Goal: Task Accomplishment & Management: Use online tool/utility

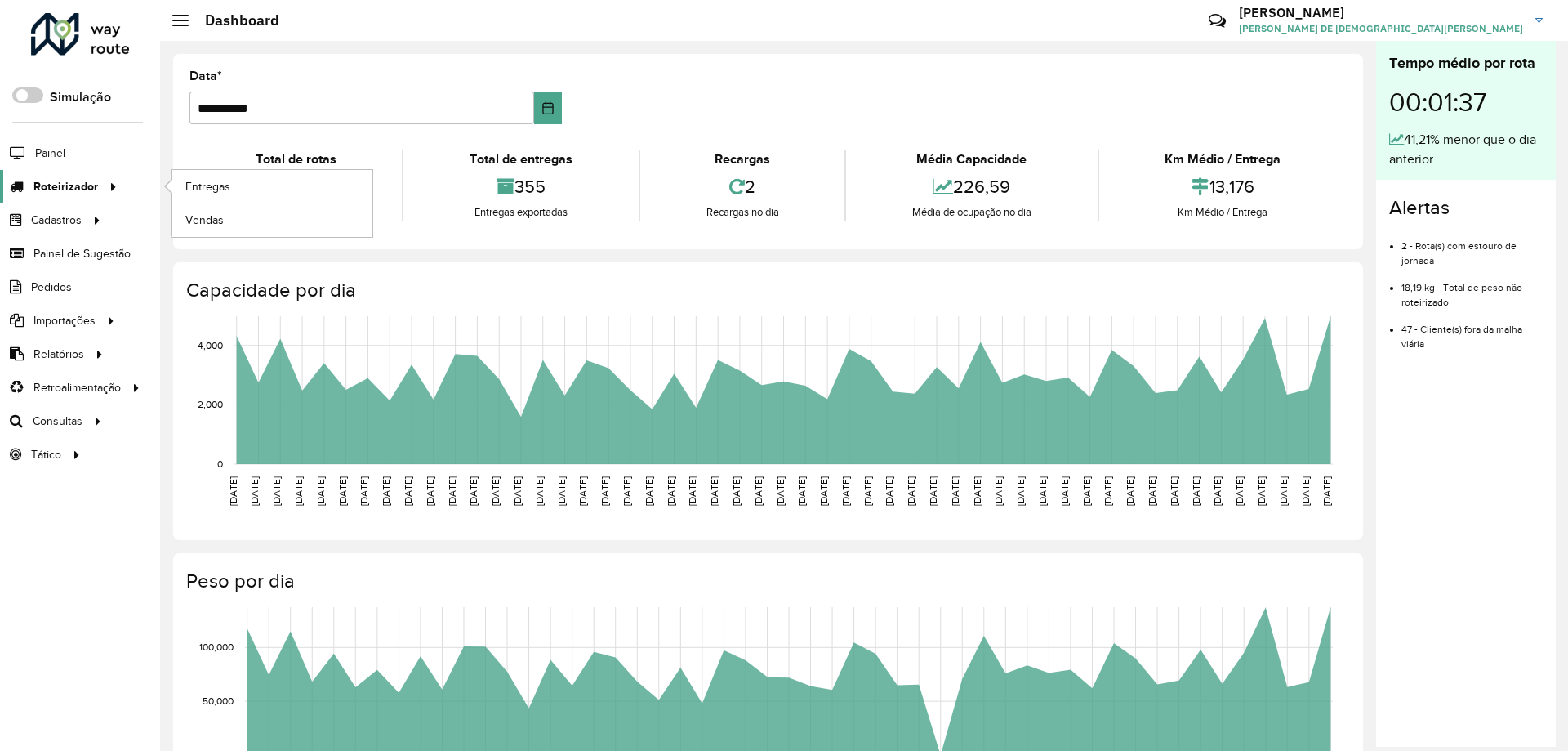
click at [104, 184] on icon at bounding box center [111, 186] width 14 height 25
click at [229, 175] on link "Entregas" at bounding box center [273, 187] width 200 height 33
click at [43, 259] on span "Painel de Sugestão" at bounding box center [85, 253] width 102 height 17
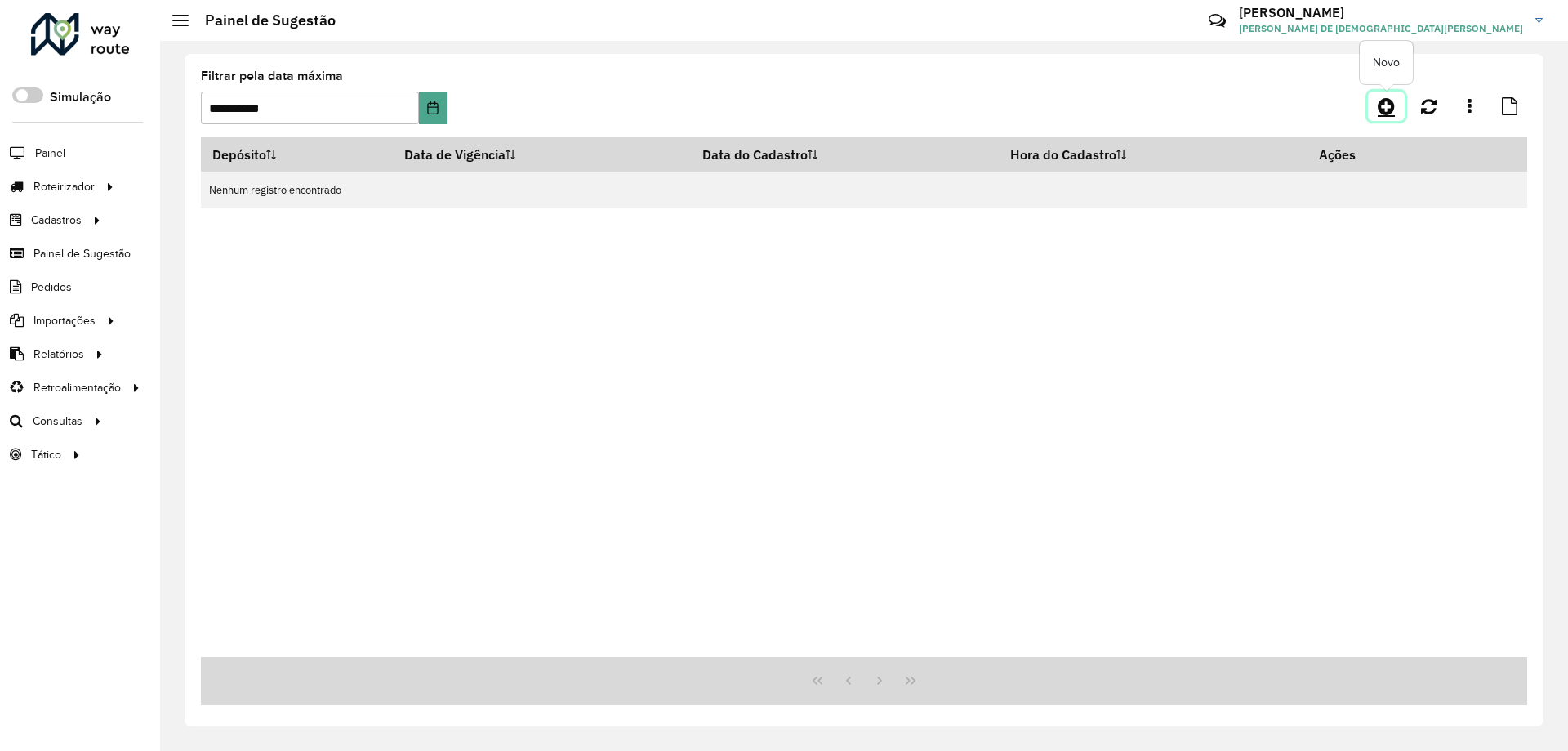
click at [1385, 108] on icon at bounding box center [1386, 107] width 17 height 20
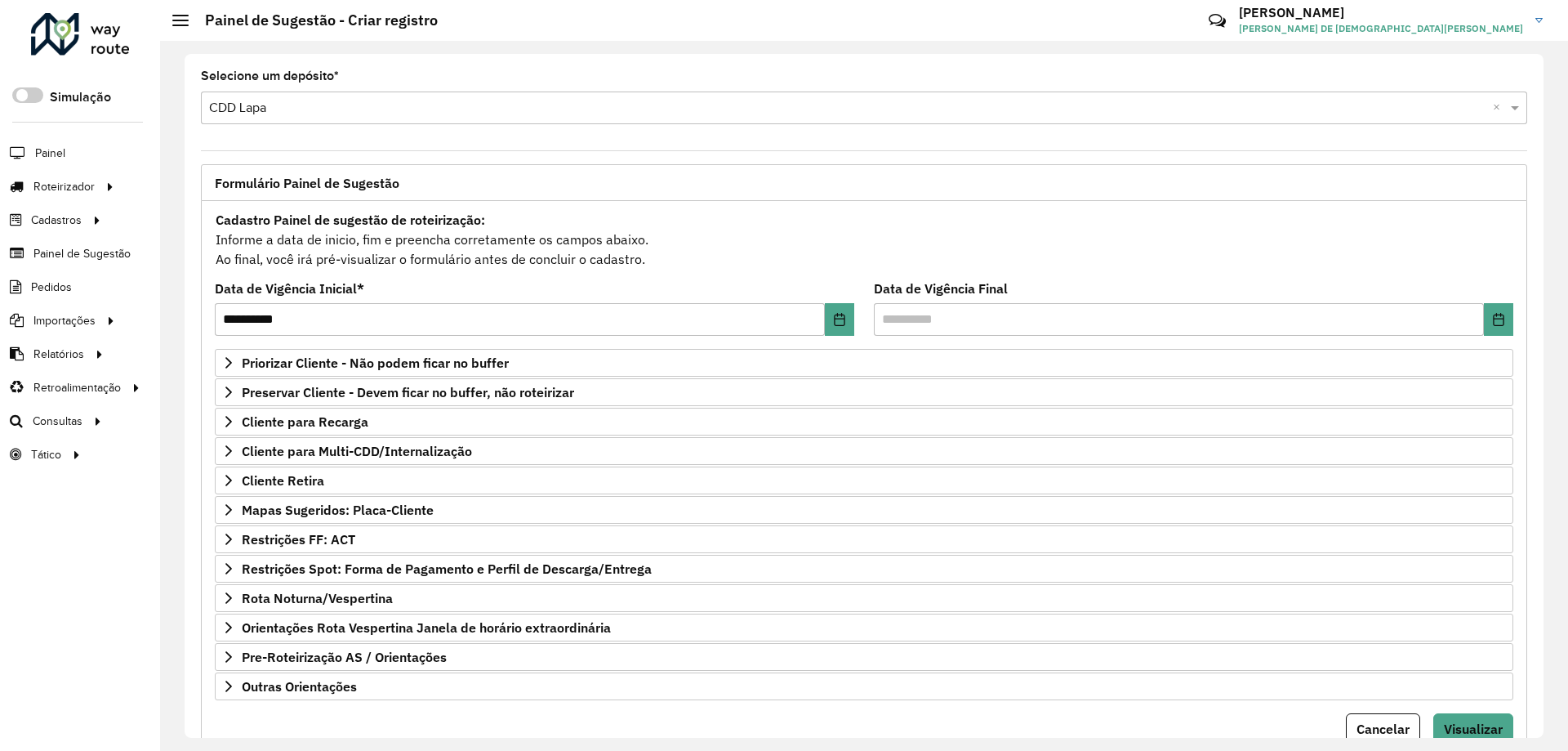
click at [388, 337] on formly-field "**********" at bounding box center [535, 316] width 660 height 66
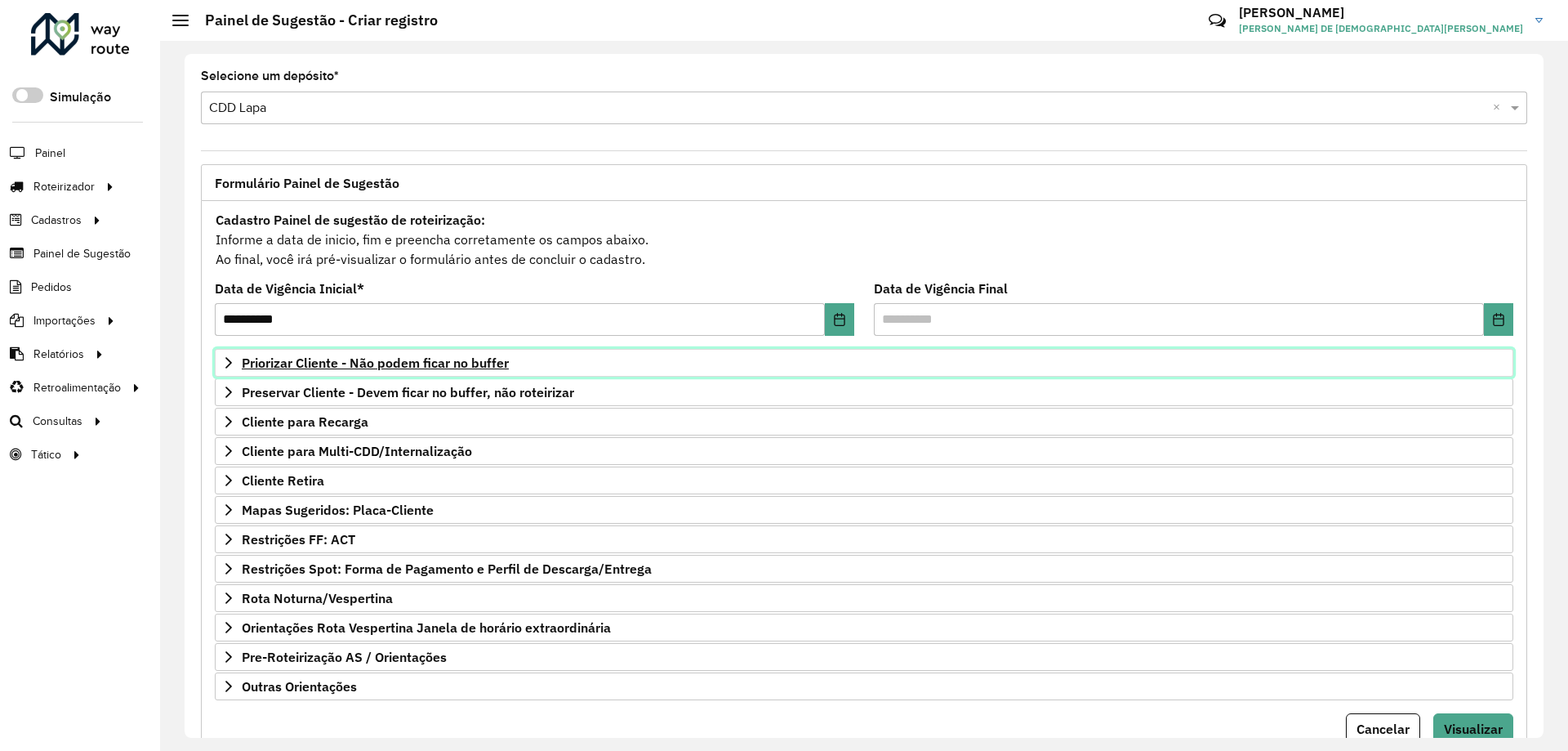
click at [343, 361] on span "Priorizar Cliente - Não podem ficar no buffer" at bounding box center [375, 363] width 267 height 13
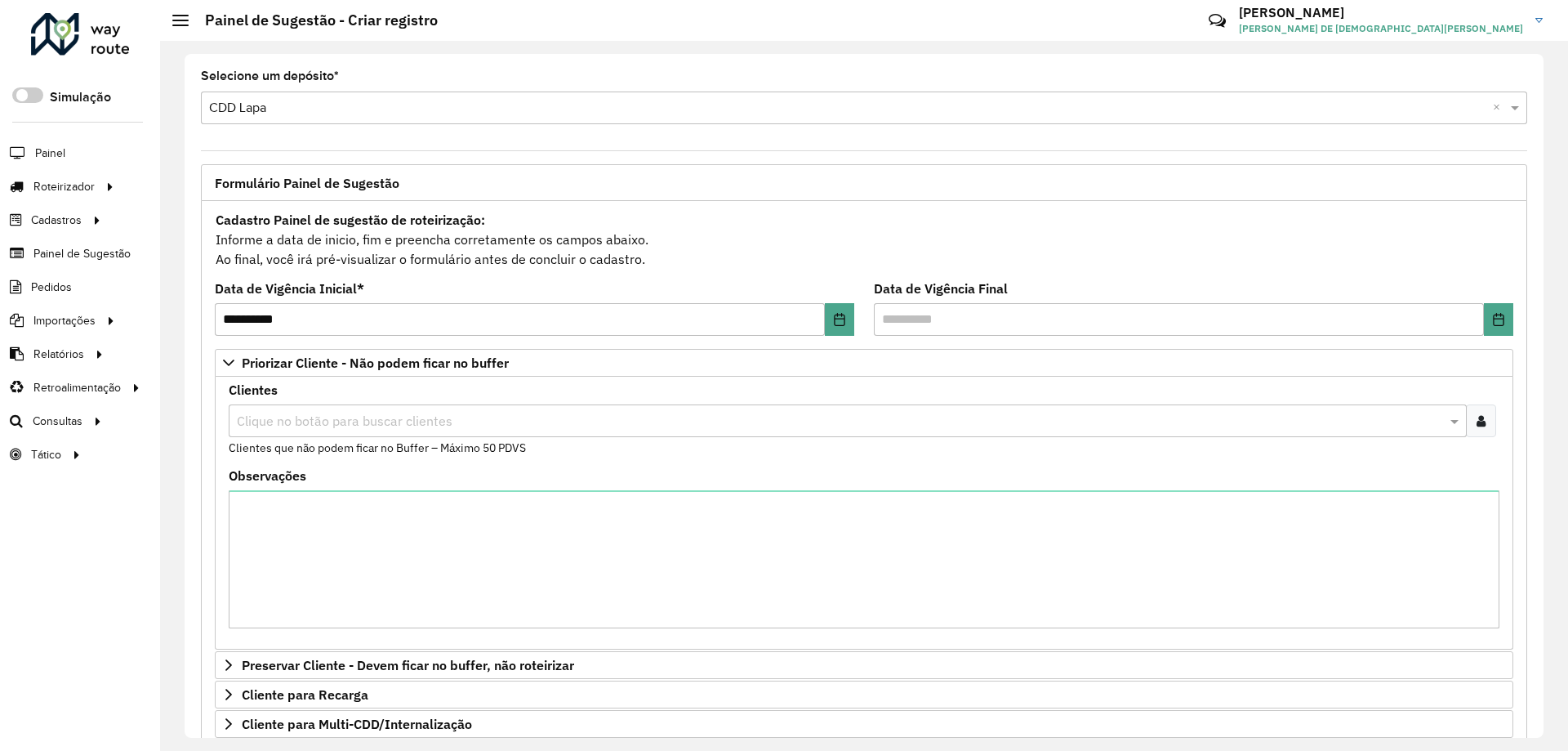
click at [280, 414] on input "text" at bounding box center [840, 422] width 1214 height 20
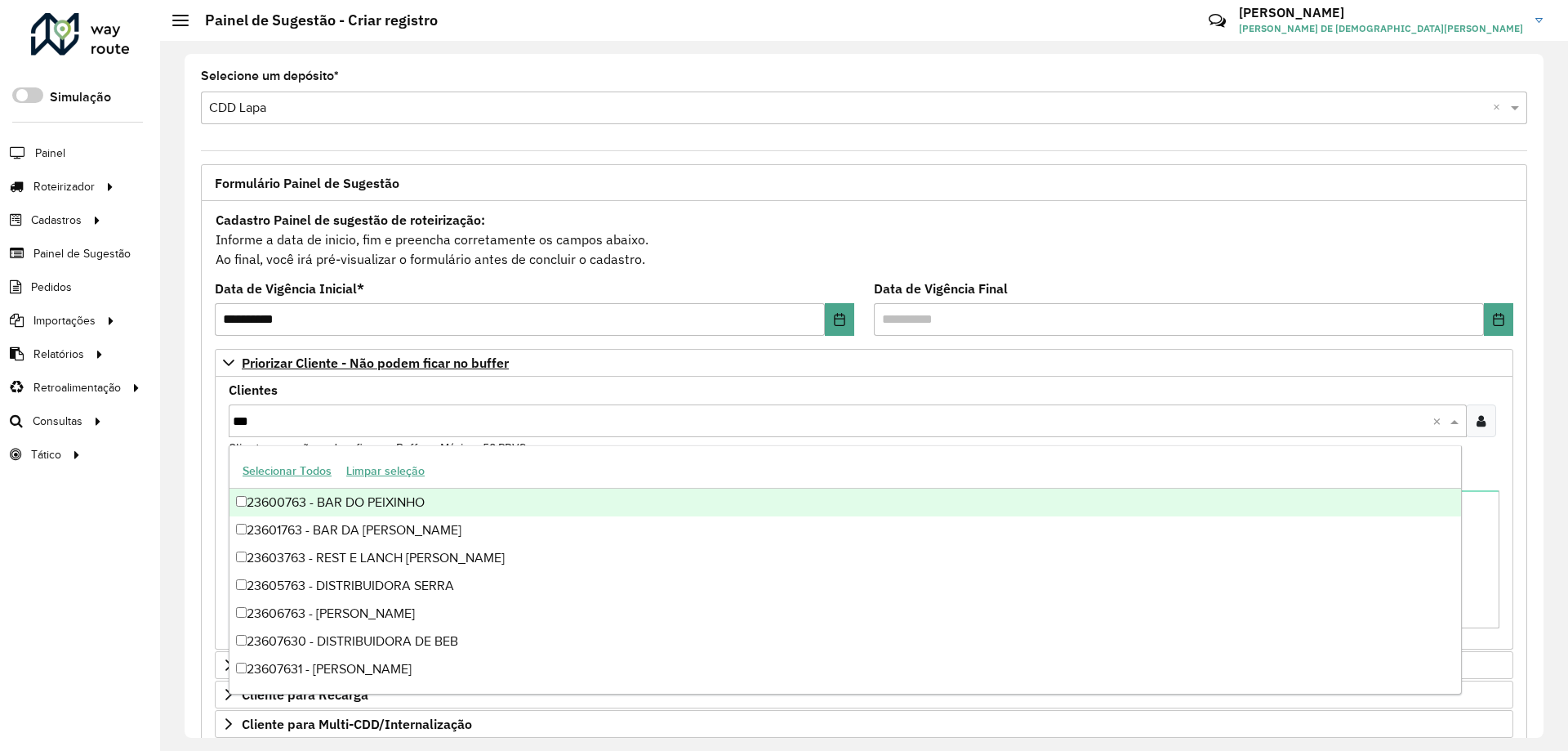
type input "****"
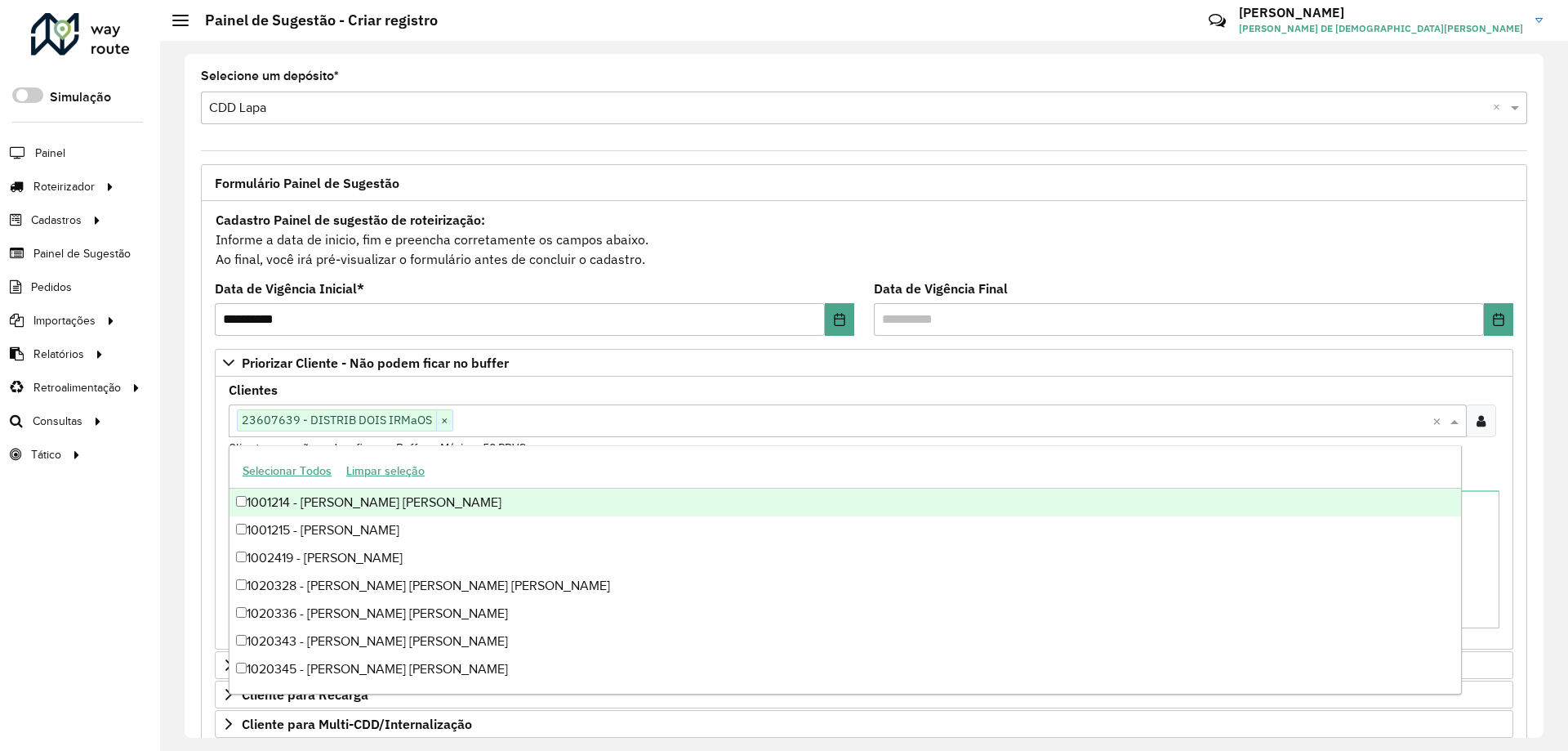
click at [207, 488] on div "**********" at bounding box center [864, 619] width 1327 height 838
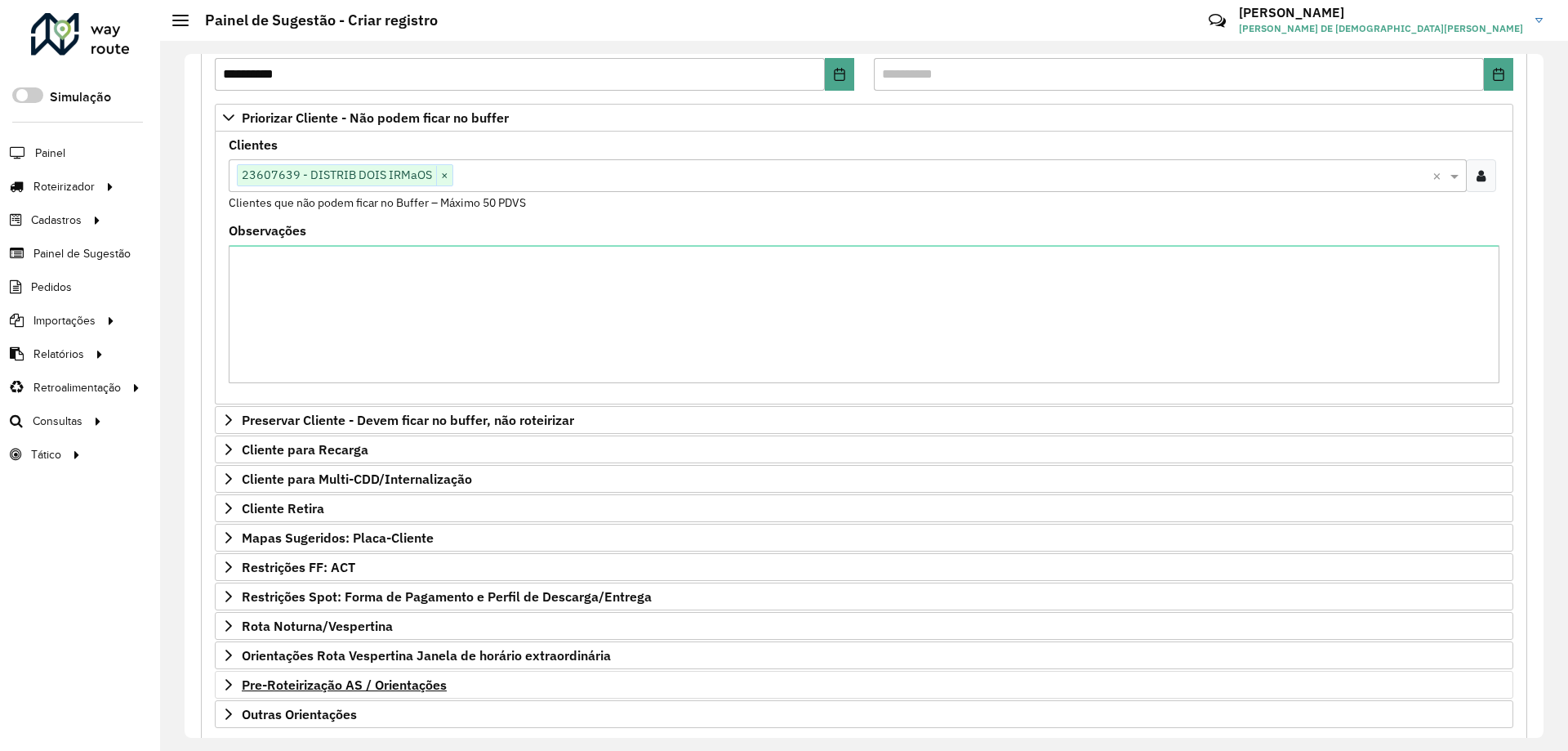
scroll to position [337, 0]
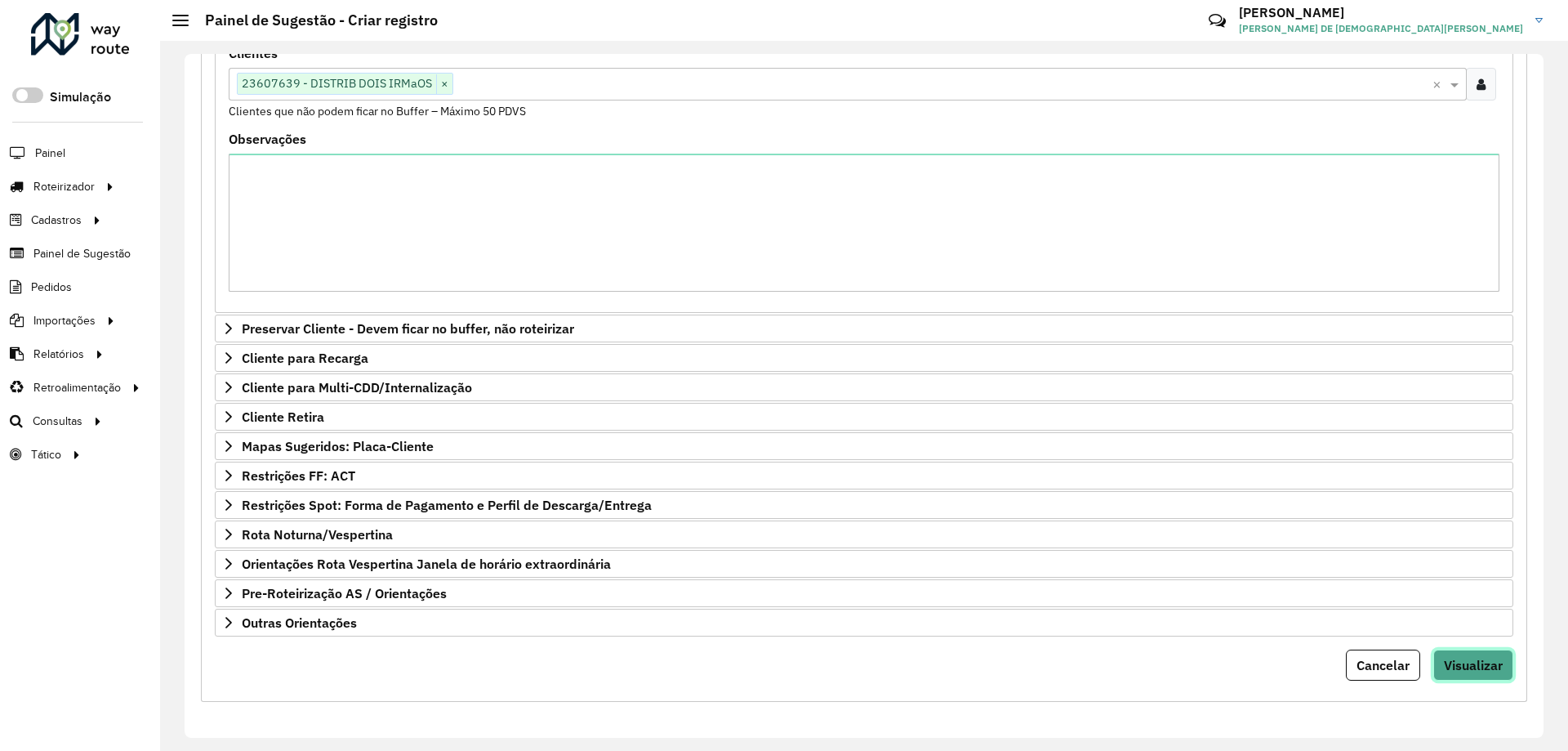
click at [1444, 666] on span "Visualizar" at bounding box center [1473, 666] width 59 height 17
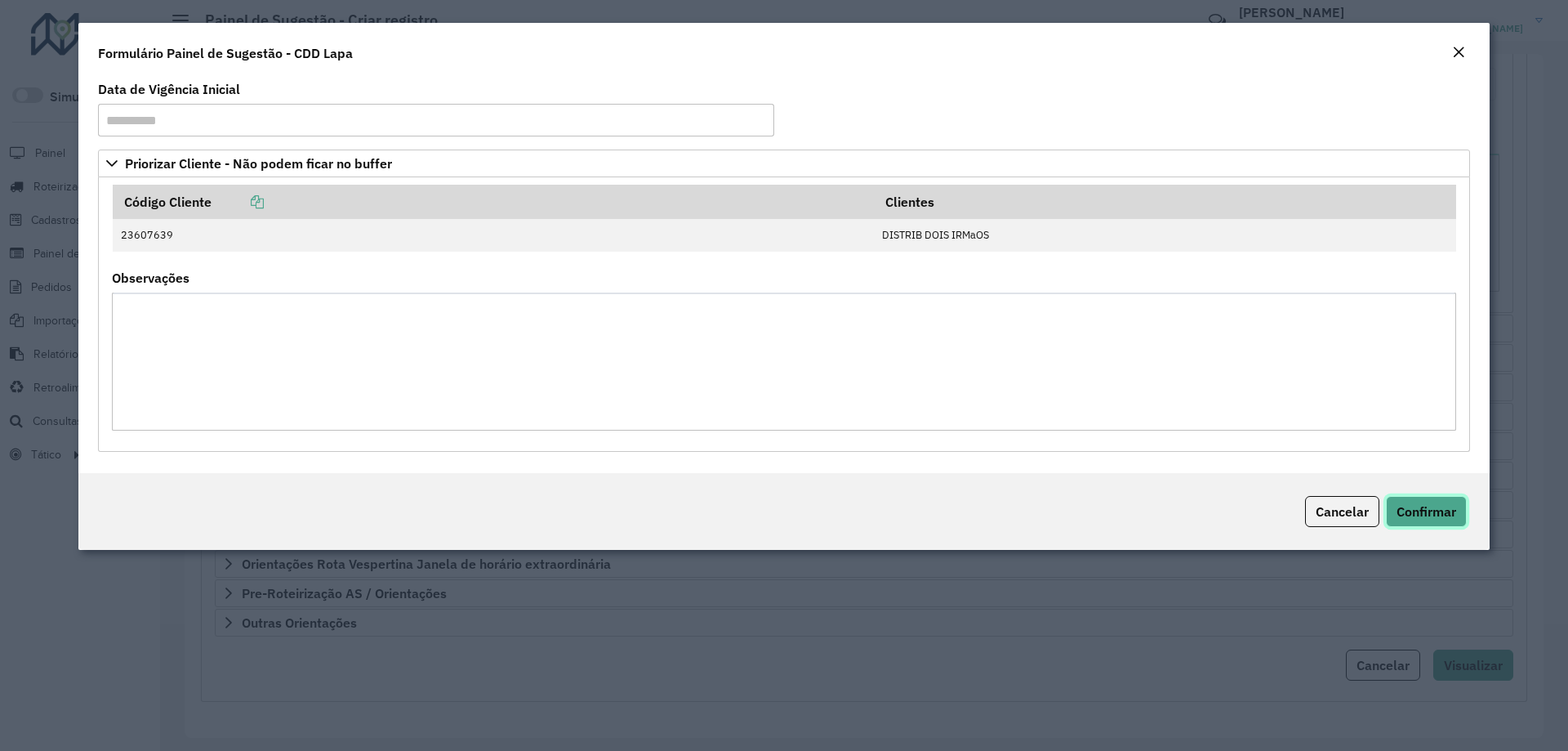
click at [1426, 505] on span "Confirmar" at bounding box center [1427, 512] width 60 height 17
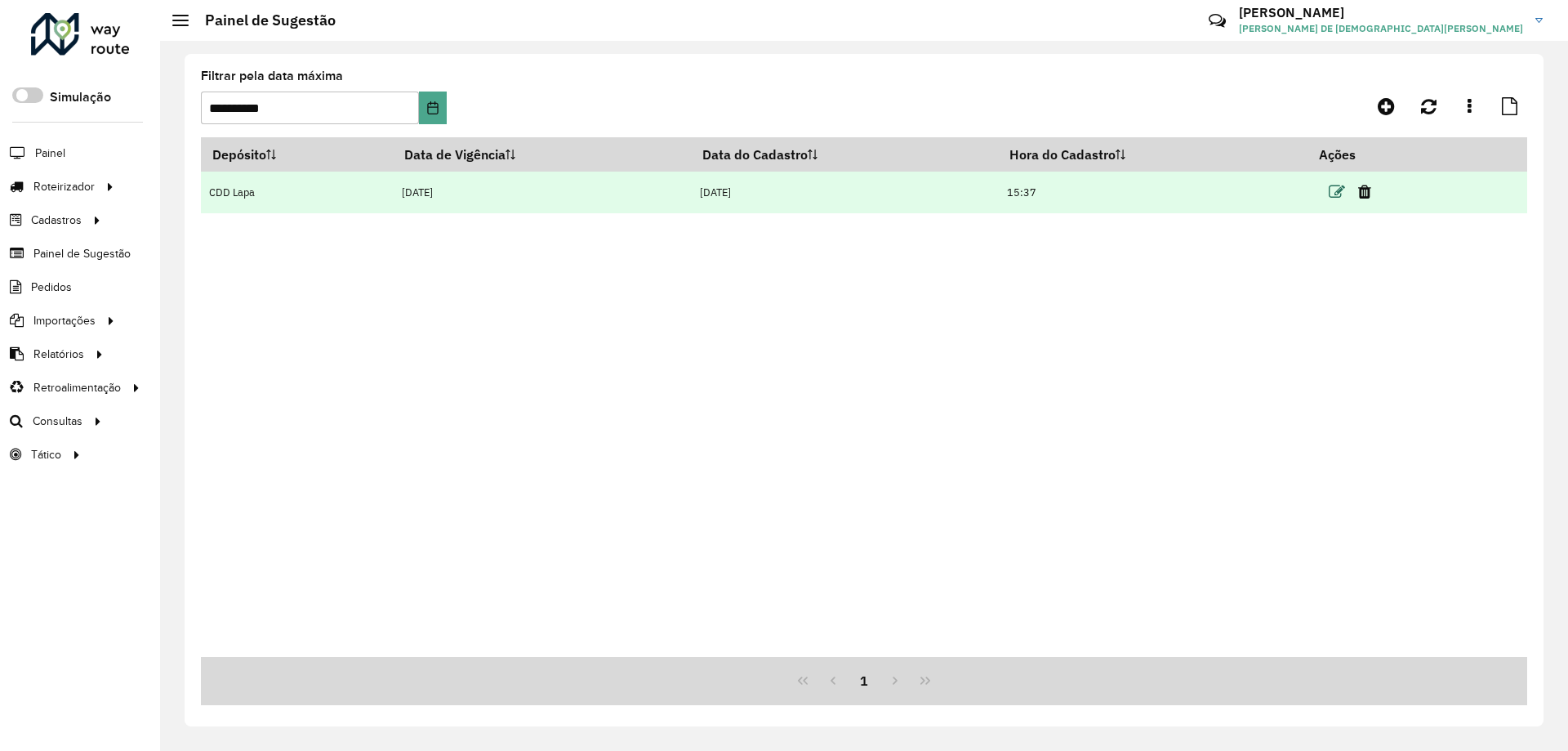
click at [1339, 195] on icon at bounding box center [1337, 192] width 17 height 17
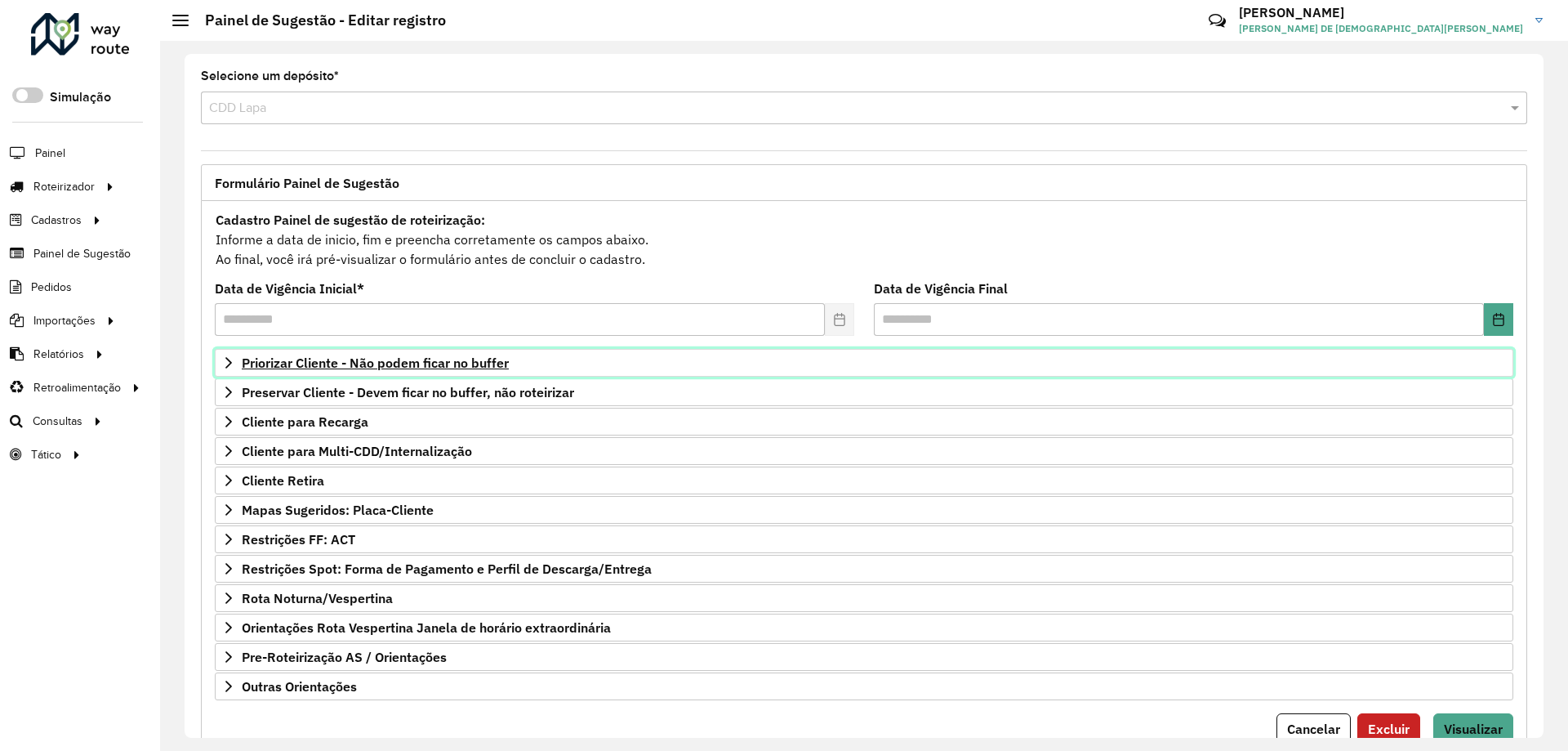
click at [395, 360] on span "Priorizar Cliente - Não podem ficar no buffer" at bounding box center [375, 363] width 267 height 13
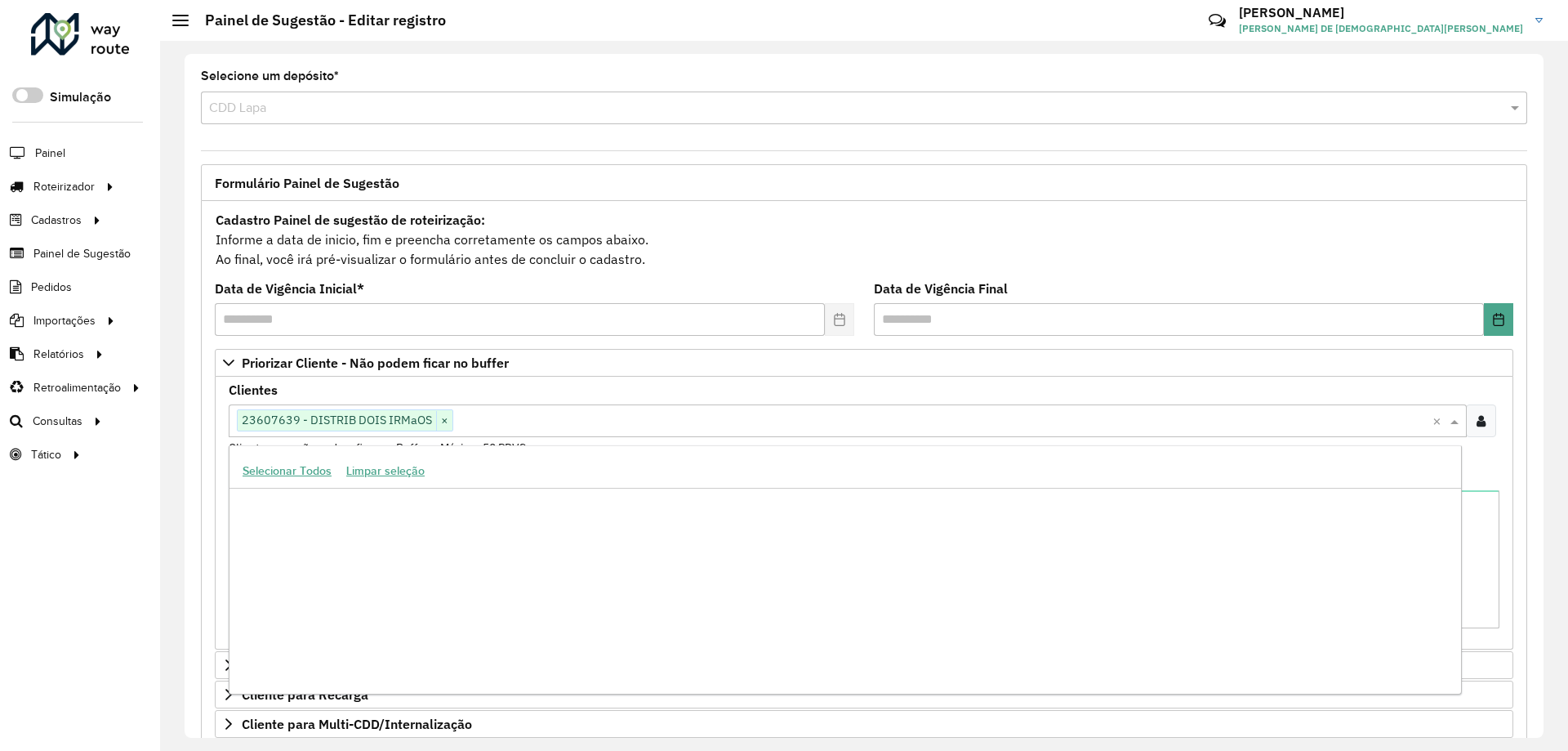
click at [517, 414] on input "text" at bounding box center [942, 422] width 979 height 20
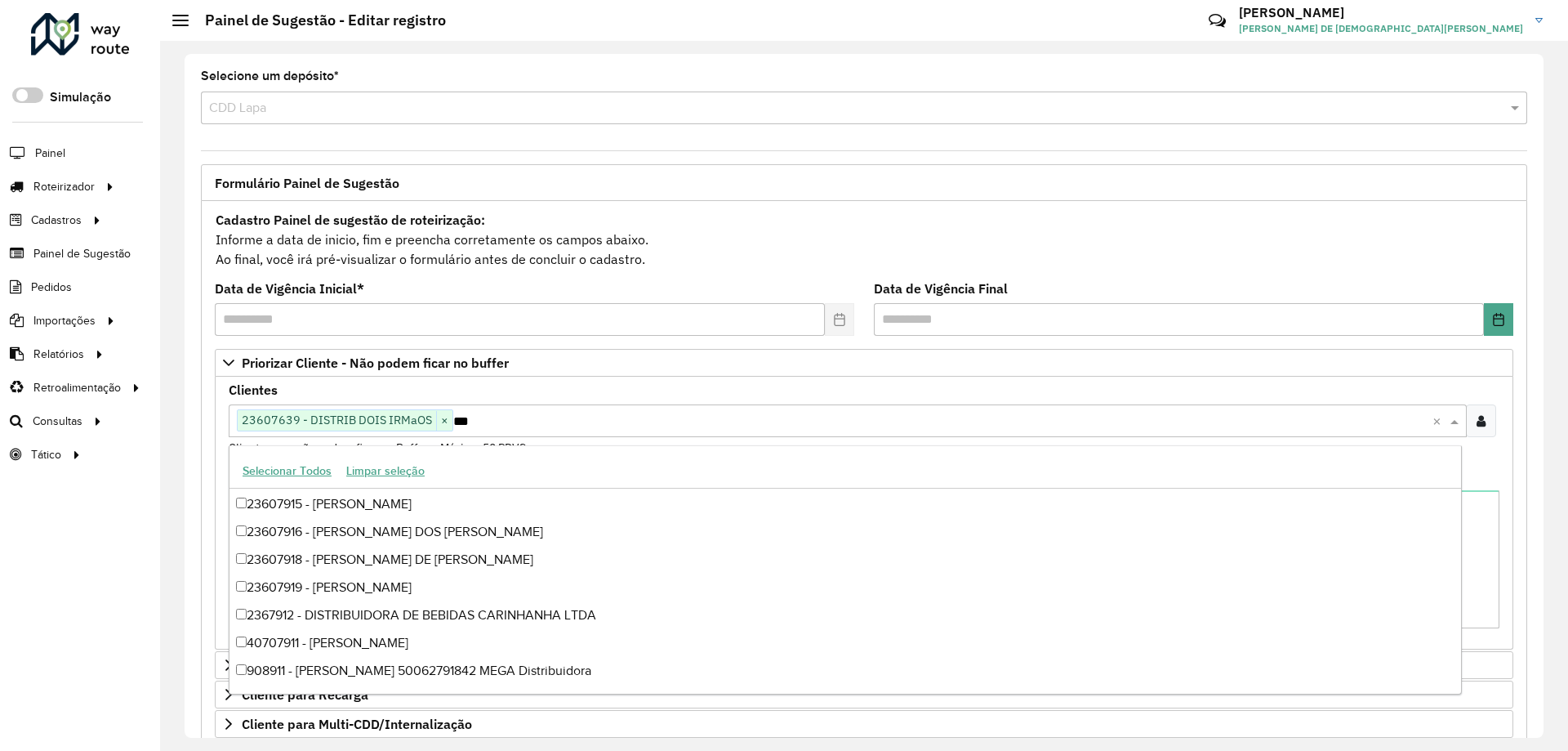
scroll to position [304, 0]
type input "****"
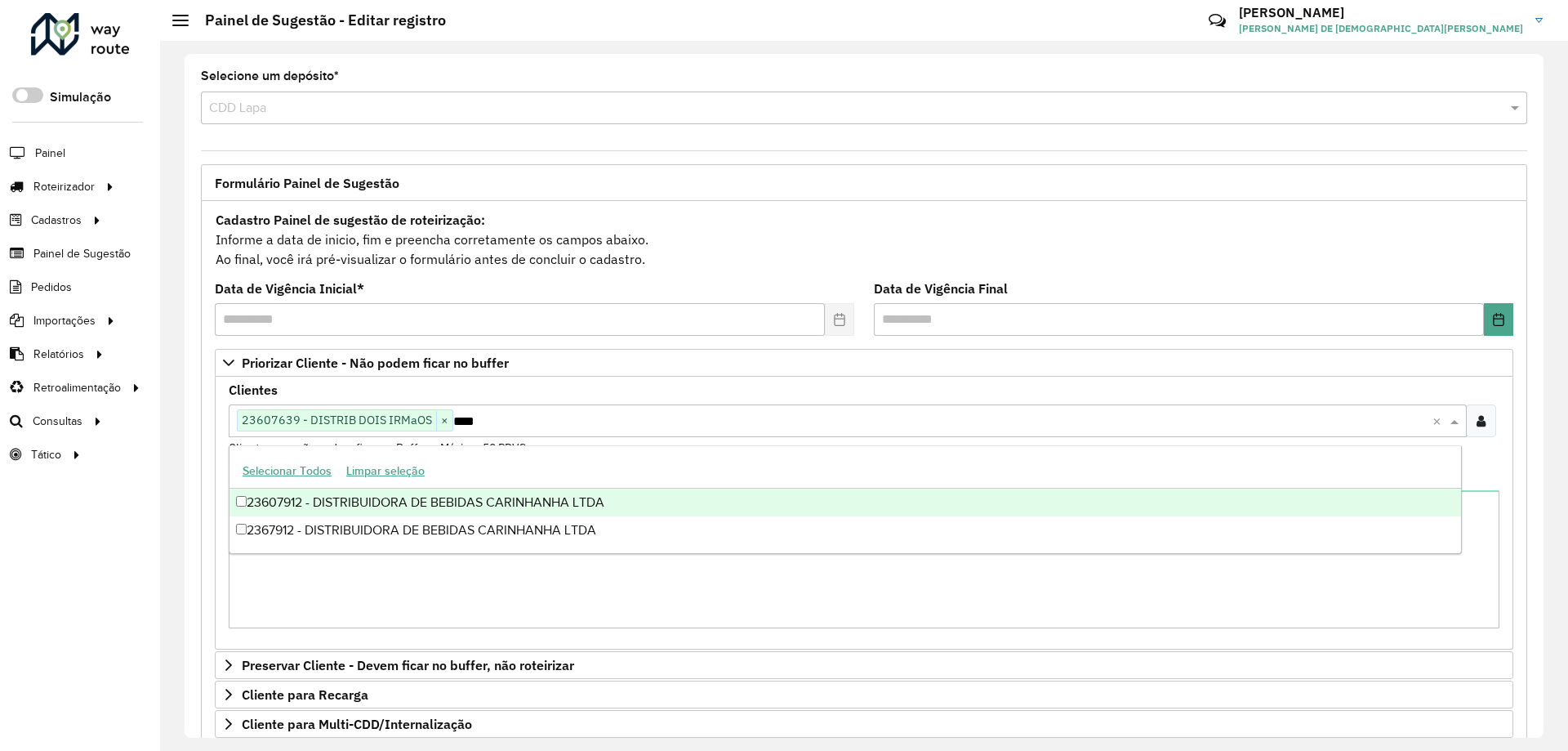
scroll to position [0, 0]
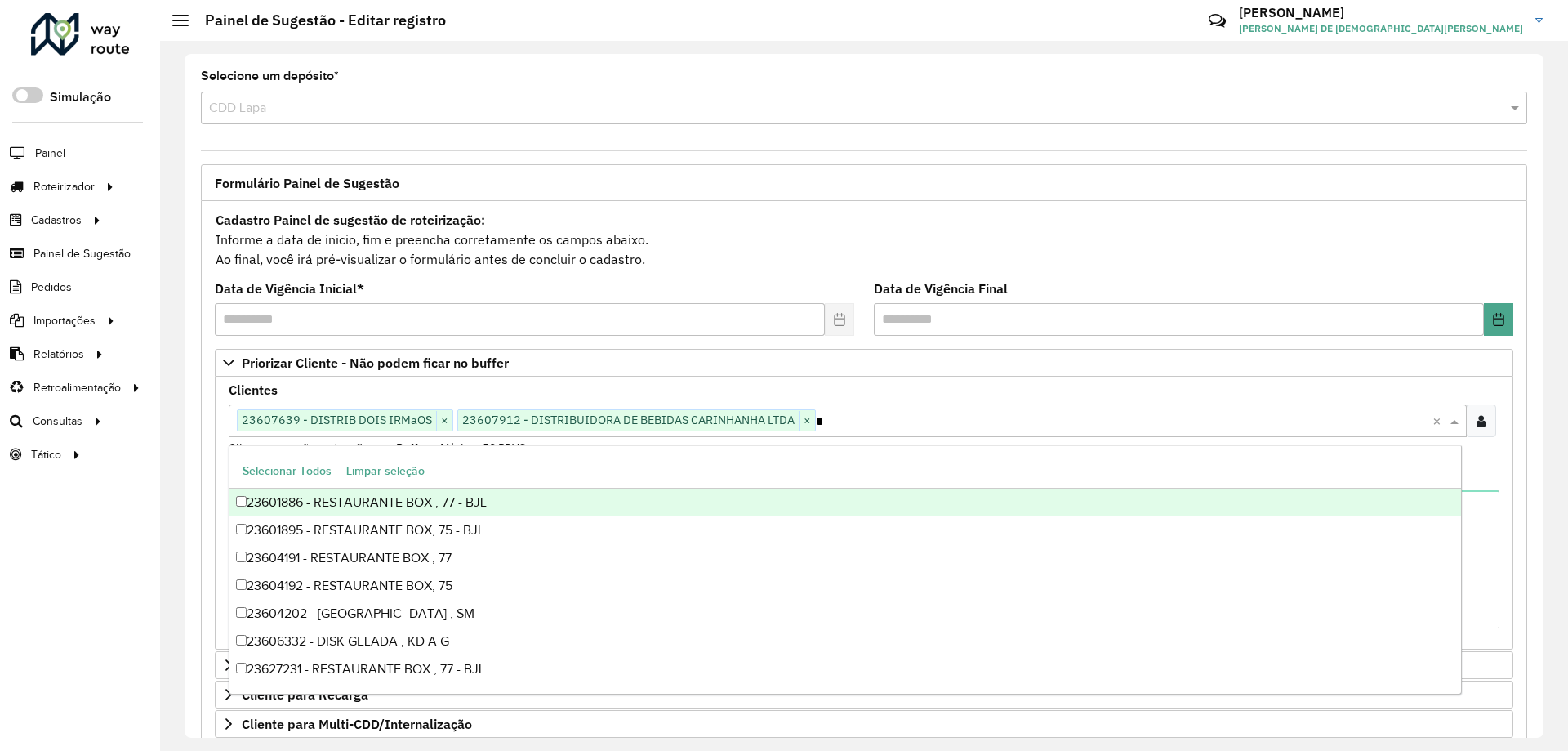
type input "*"
click at [150, 484] on div "Roteirizador AmbevTech Simulação Painel Roteirizador Entregas Vendas Cadastros …" at bounding box center [80, 376] width 160 height 751
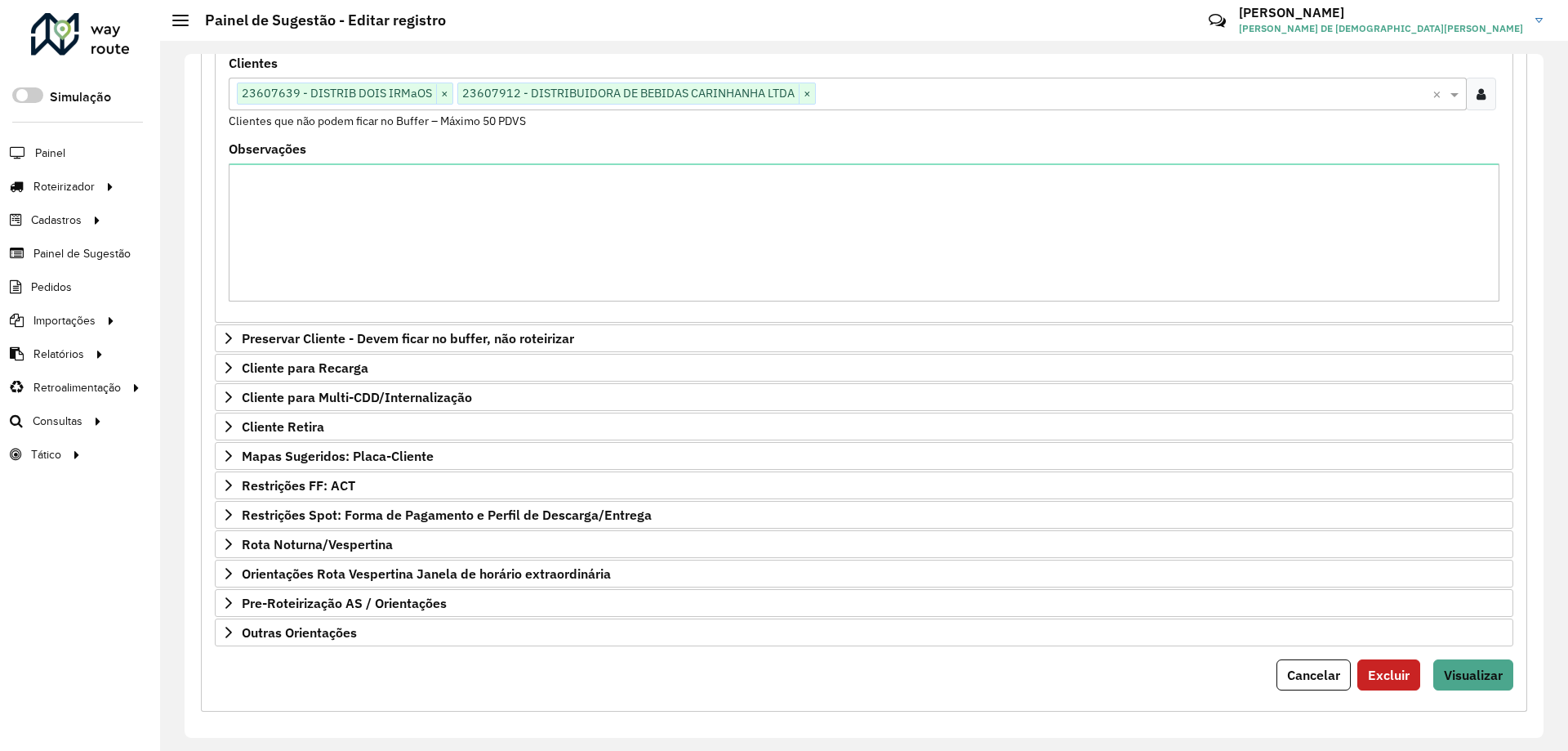
scroll to position [337, 0]
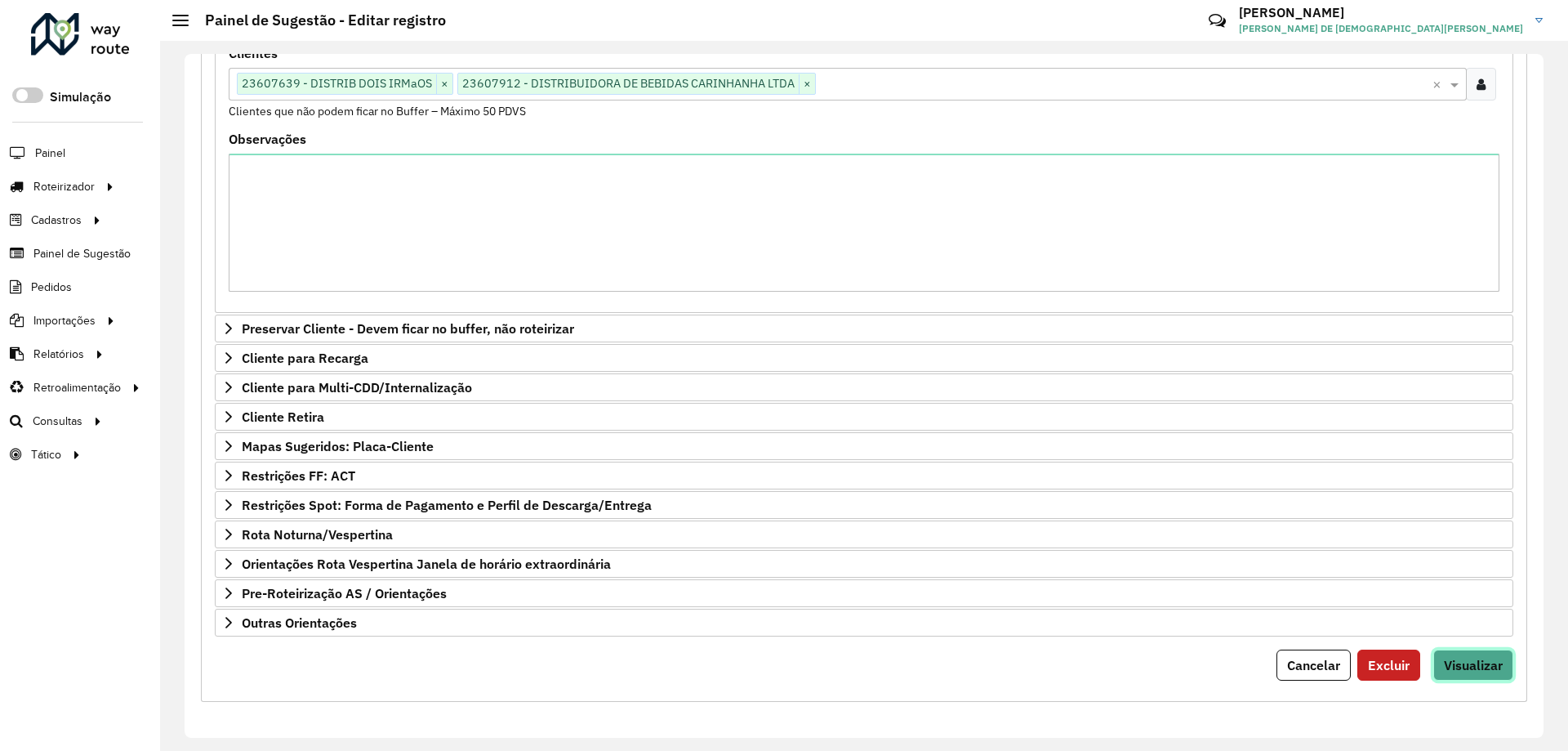
click at [1491, 677] on button "Visualizar" at bounding box center [1473, 666] width 80 height 31
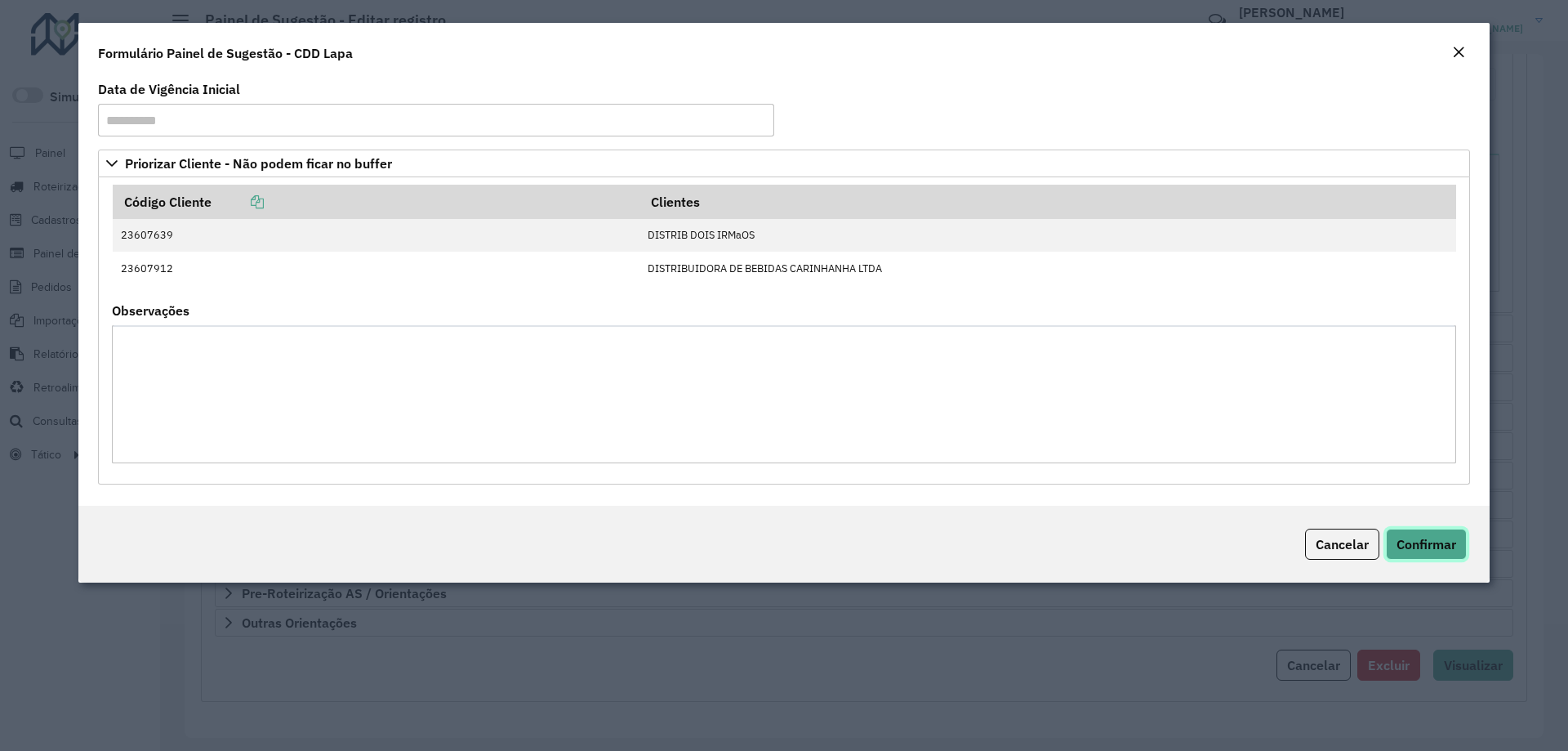
click at [1428, 555] on button "Confirmar" at bounding box center [1427, 544] width 81 height 31
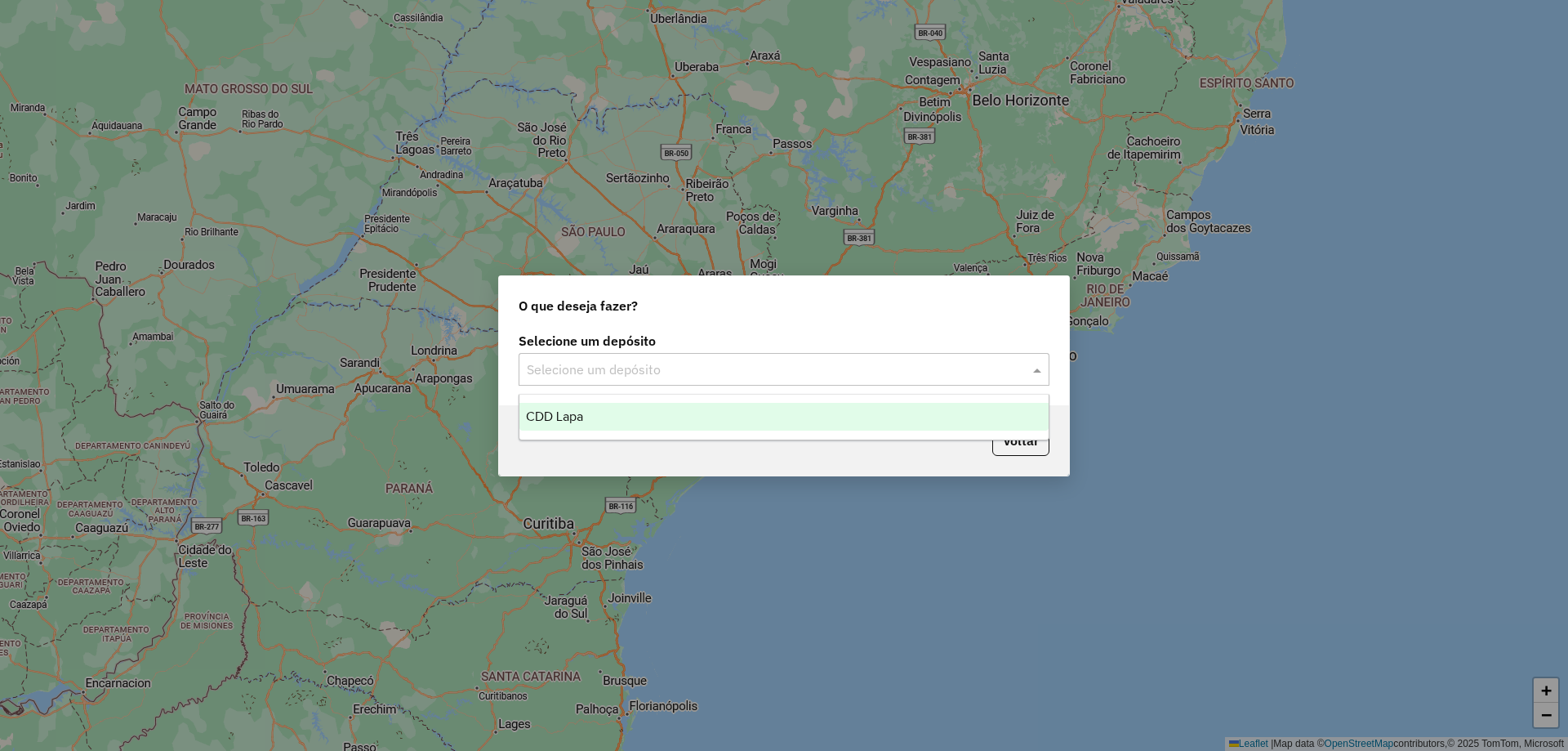
click at [700, 361] on input "text" at bounding box center [767, 371] width 482 height 20
click at [693, 361] on input "text" at bounding box center [767, 371] width 482 height 20
click at [645, 373] on input "text" at bounding box center [767, 371] width 482 height 20
click at [646, 409] on div "CDD Lapa" at bounding box center [784, 417] width 529 height 28
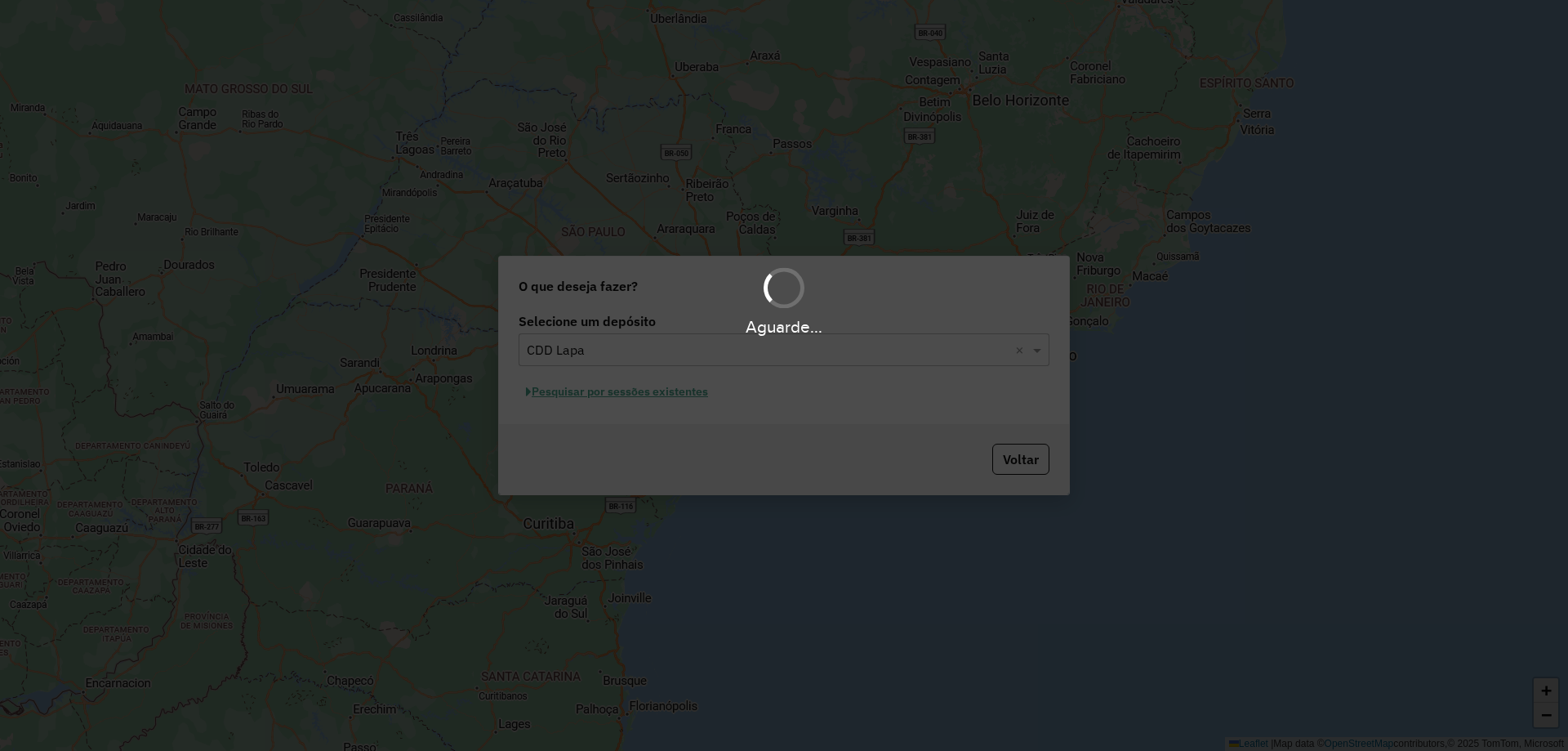
click at [660, 390] on div "Aguarde..." at bounding box center [784, 376] width 1568 height 751
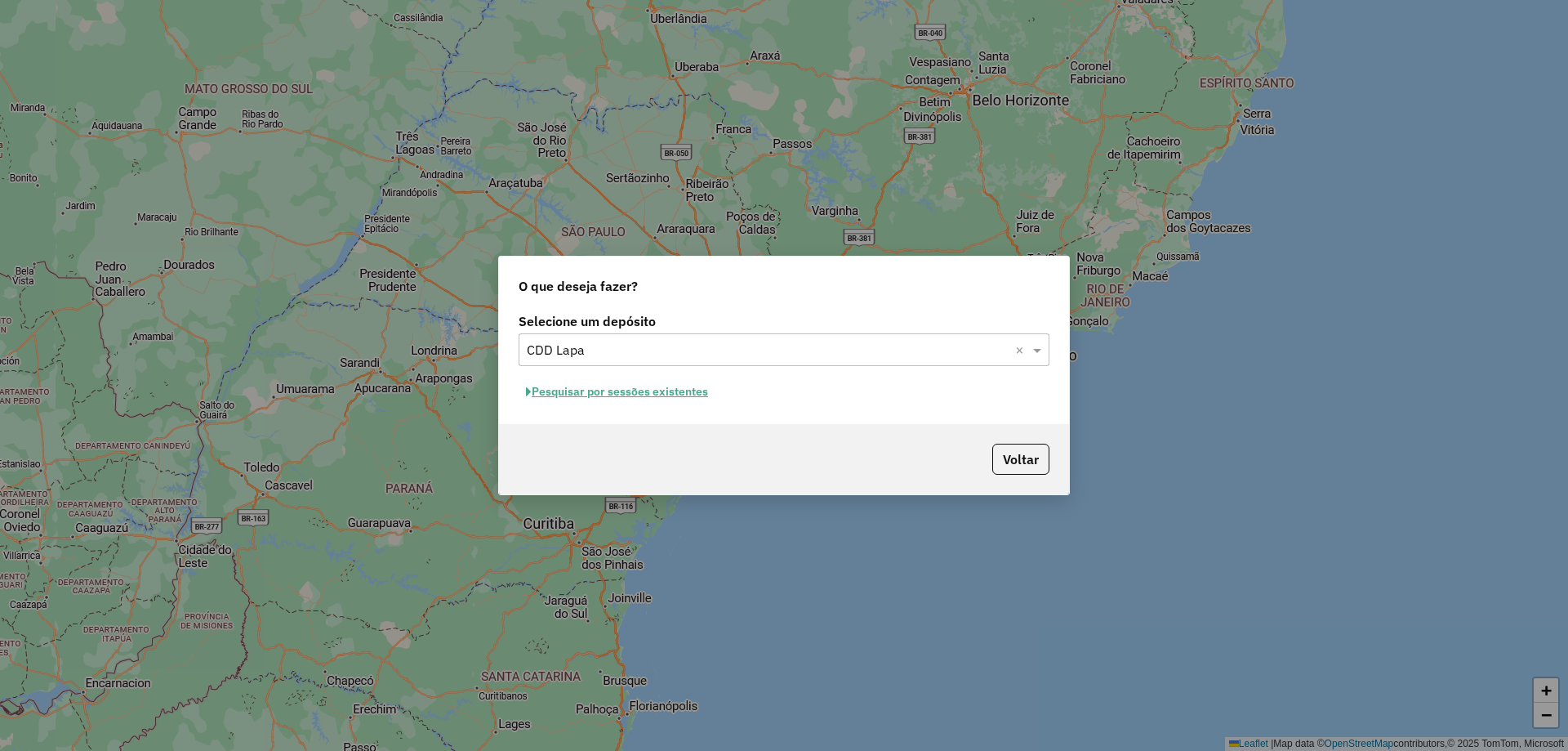
click at [665, 391] on button "Pesquisar por sessões existentes" at bounding box center [617, 392] width 197 height 26
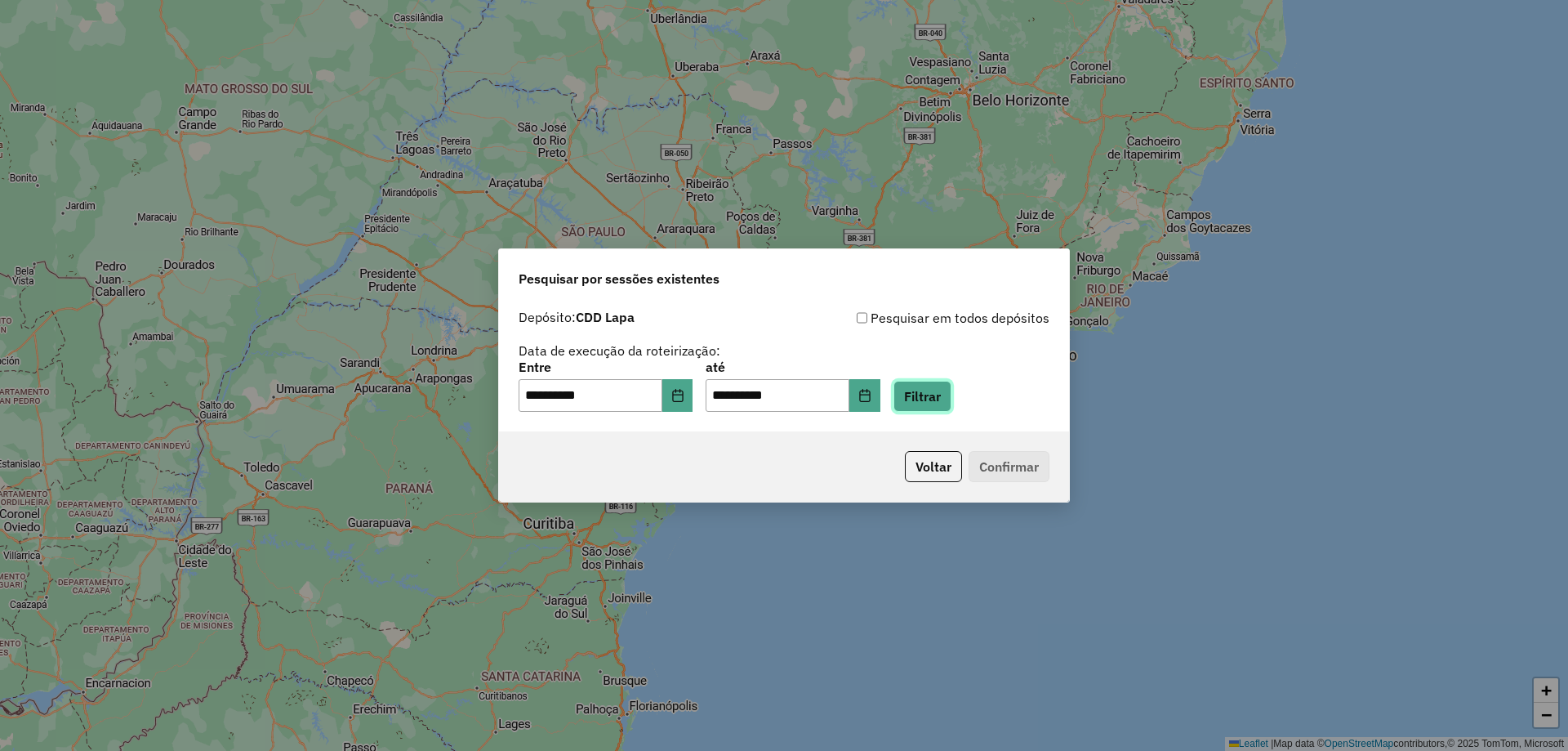
click at [951, 399] on button "Filtrar" at bounding box center [922, 397] width 58 height 31
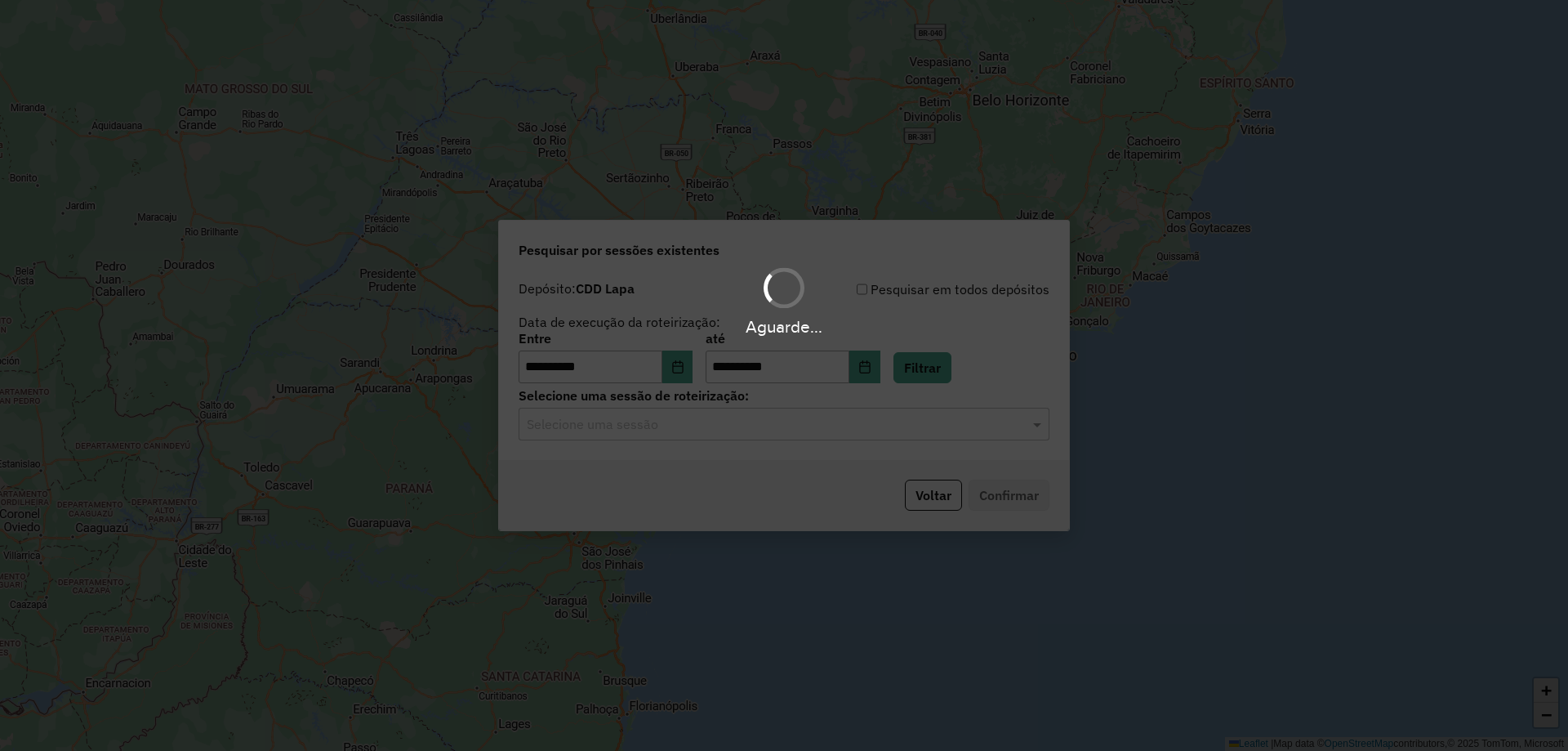
click at [717, 434] on div "Selecione uma sessão" at bounding box center [784, 424] width 531 height 33
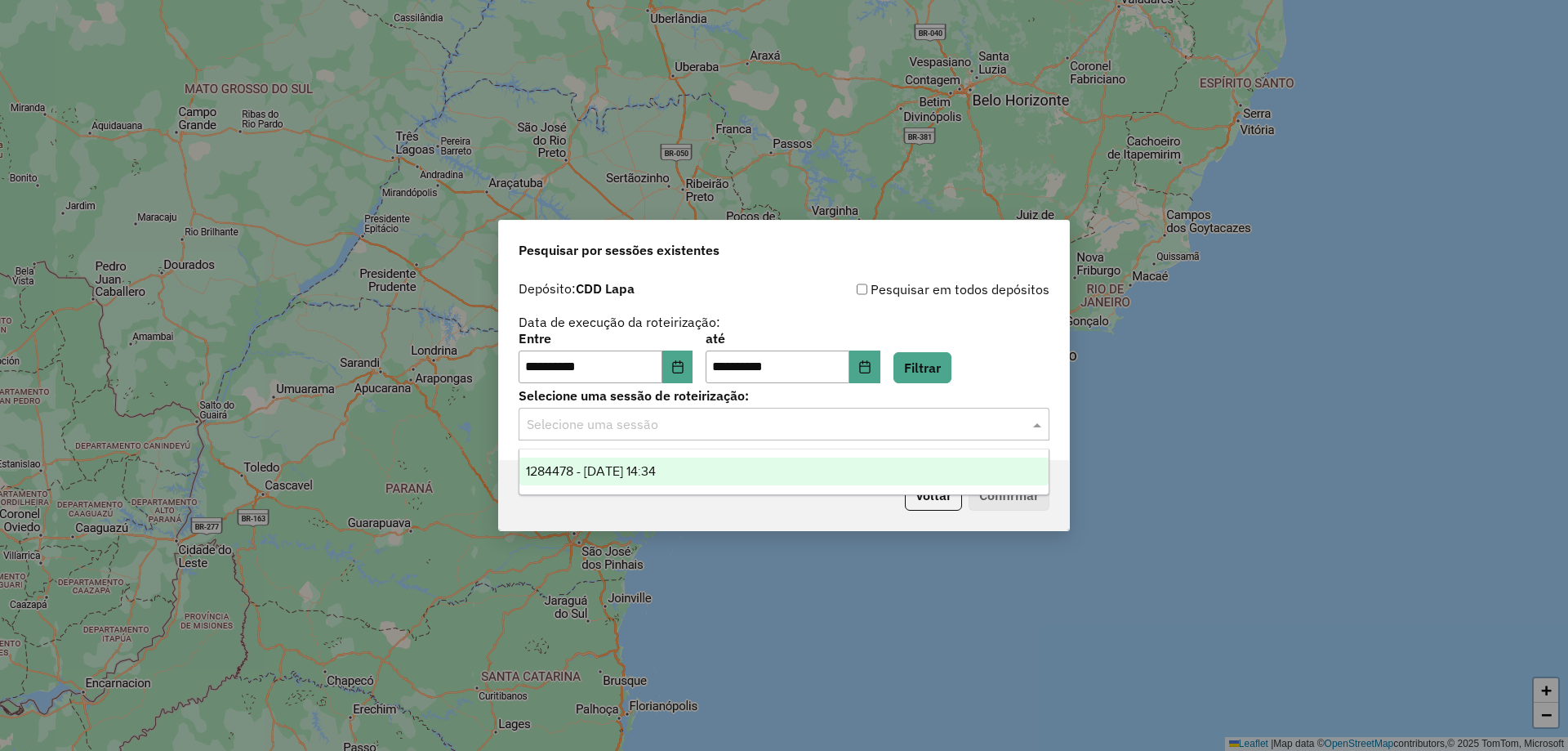
click at [656, 472] on span "1284478 - 29/09/2025 14:34" at bounding box center [590, 471] width 130 height 14
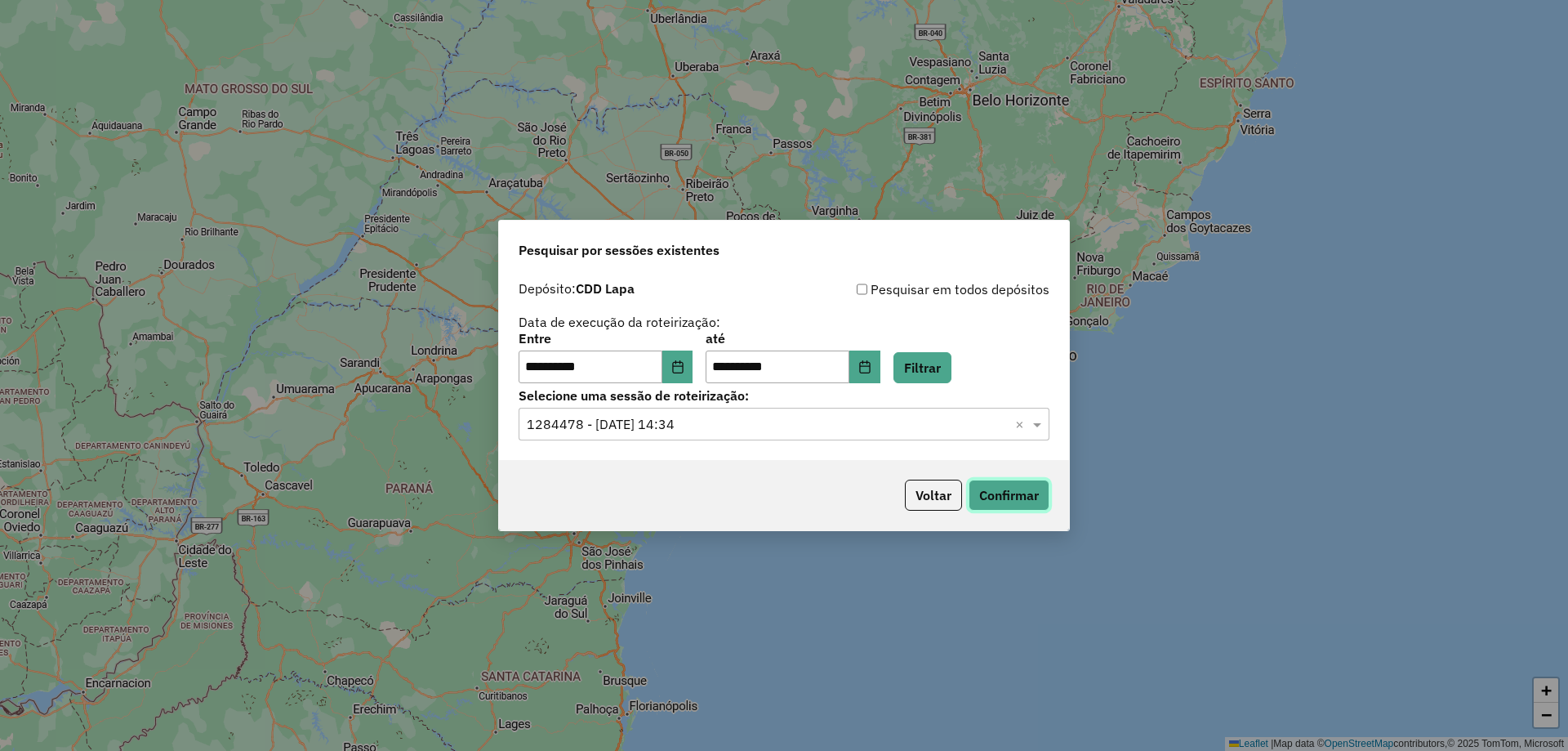
click at [1017, 484] on button "Confirmar" at bounding box center [1009, 495] width 81 height 31
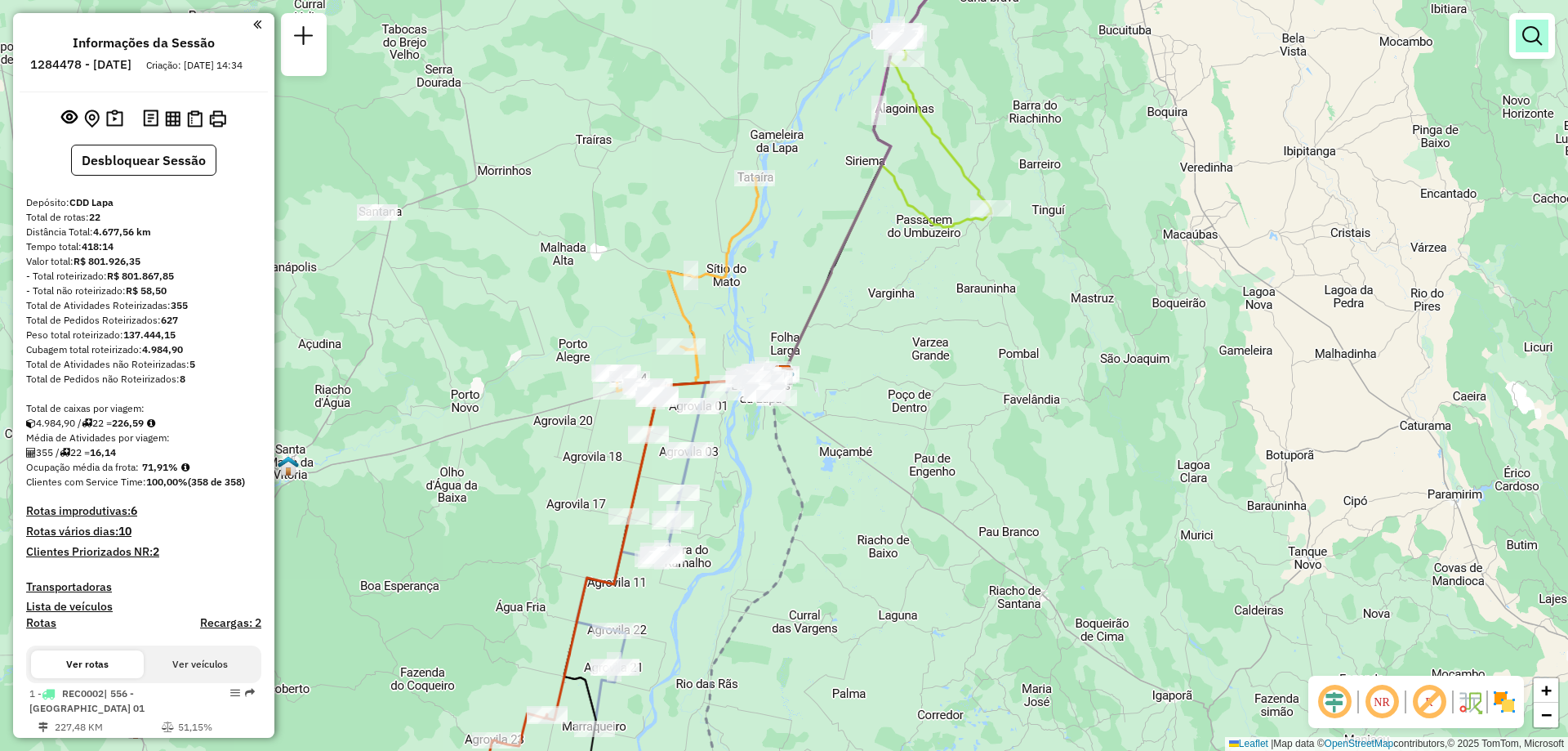
click at [1541, 33] on em at bounding box center [1532, 36] width 20 height 20
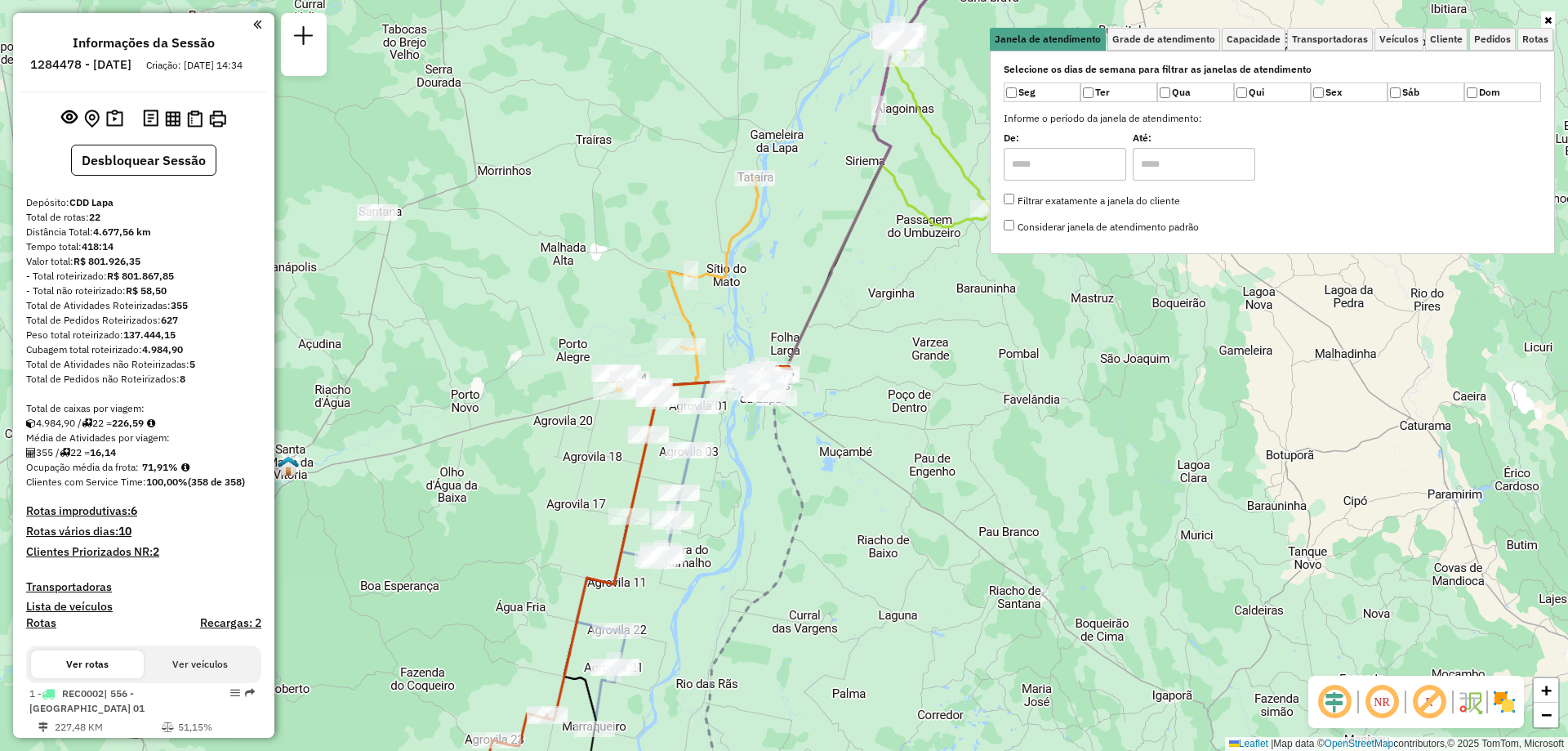
click at [826, 366] on div "Janela de atendimento Grade de atendimento Capacidade Transportadoras Veículos …" at bounding box center [784, 376] width 1568 height 751
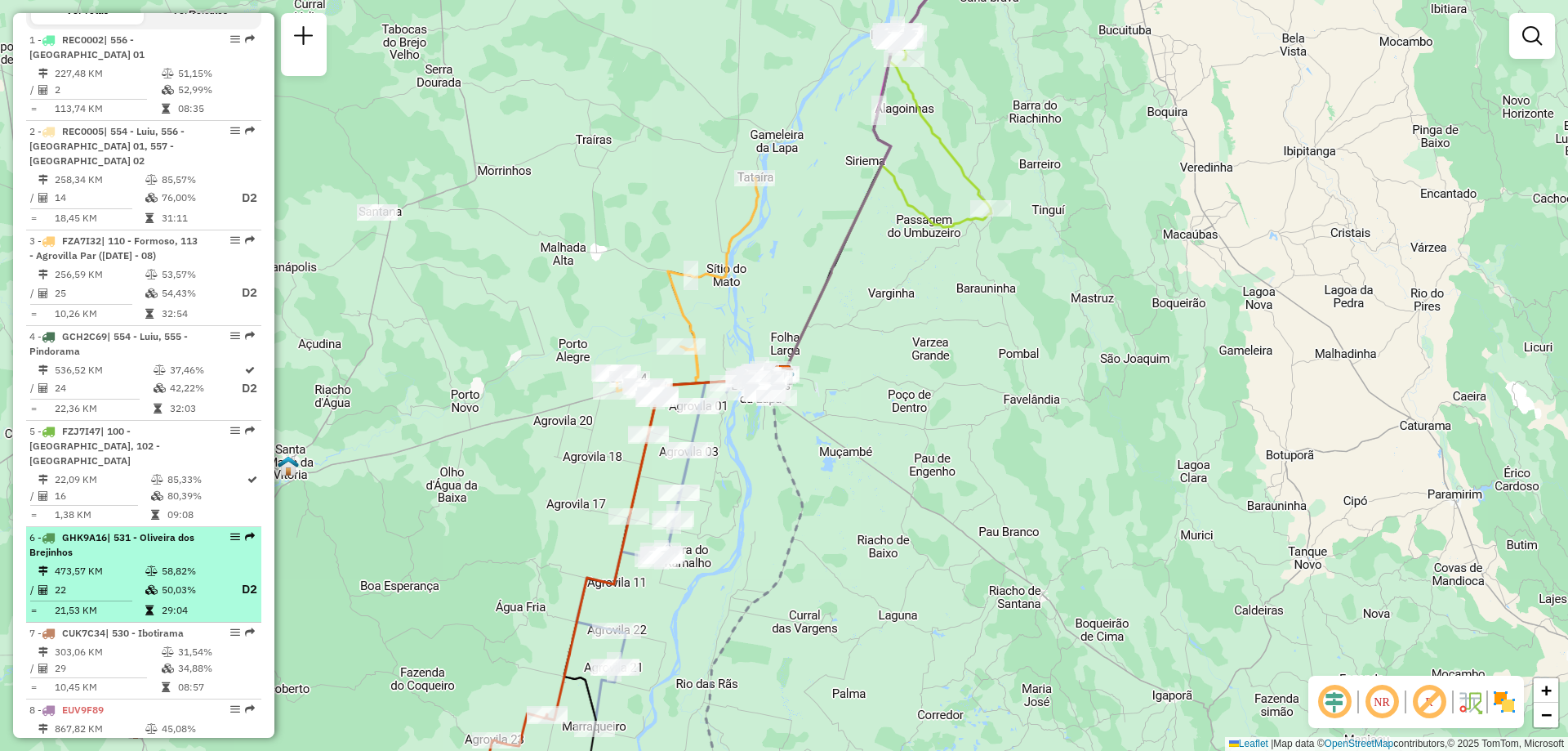
scroll to position [735, 0]
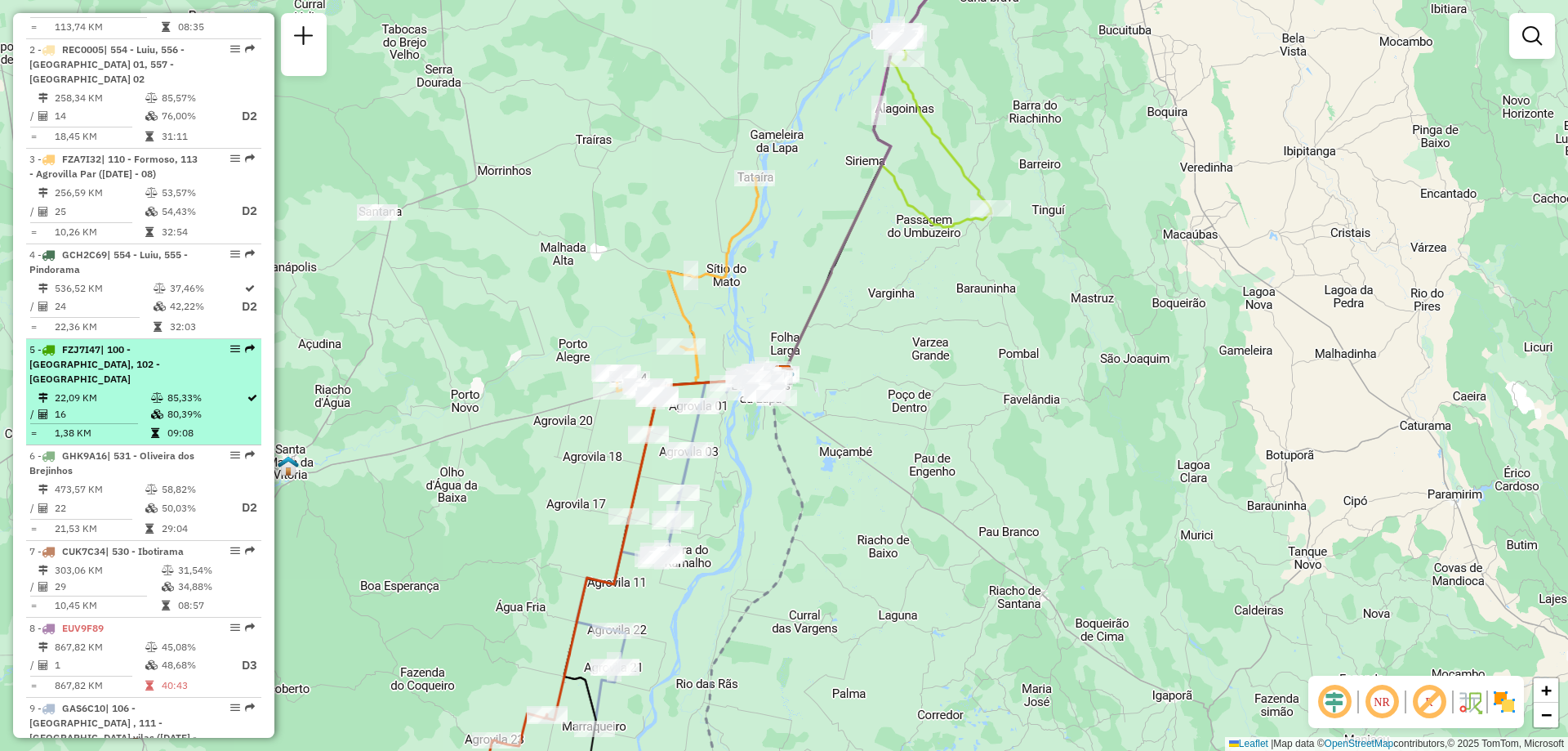
drag, startPoint x: 149, startPoint y: 360, endPoint x: 220, endPoint y: 345, distance: 72.6
drag, startPoint x: 222, startPoint y: 346, endPoint x: 183, endPoint y: 384, distance: 54.5
click at [183, 390] on td "85,33%" at bounding box center [207, 398] width 79 height 17
select select "**********"
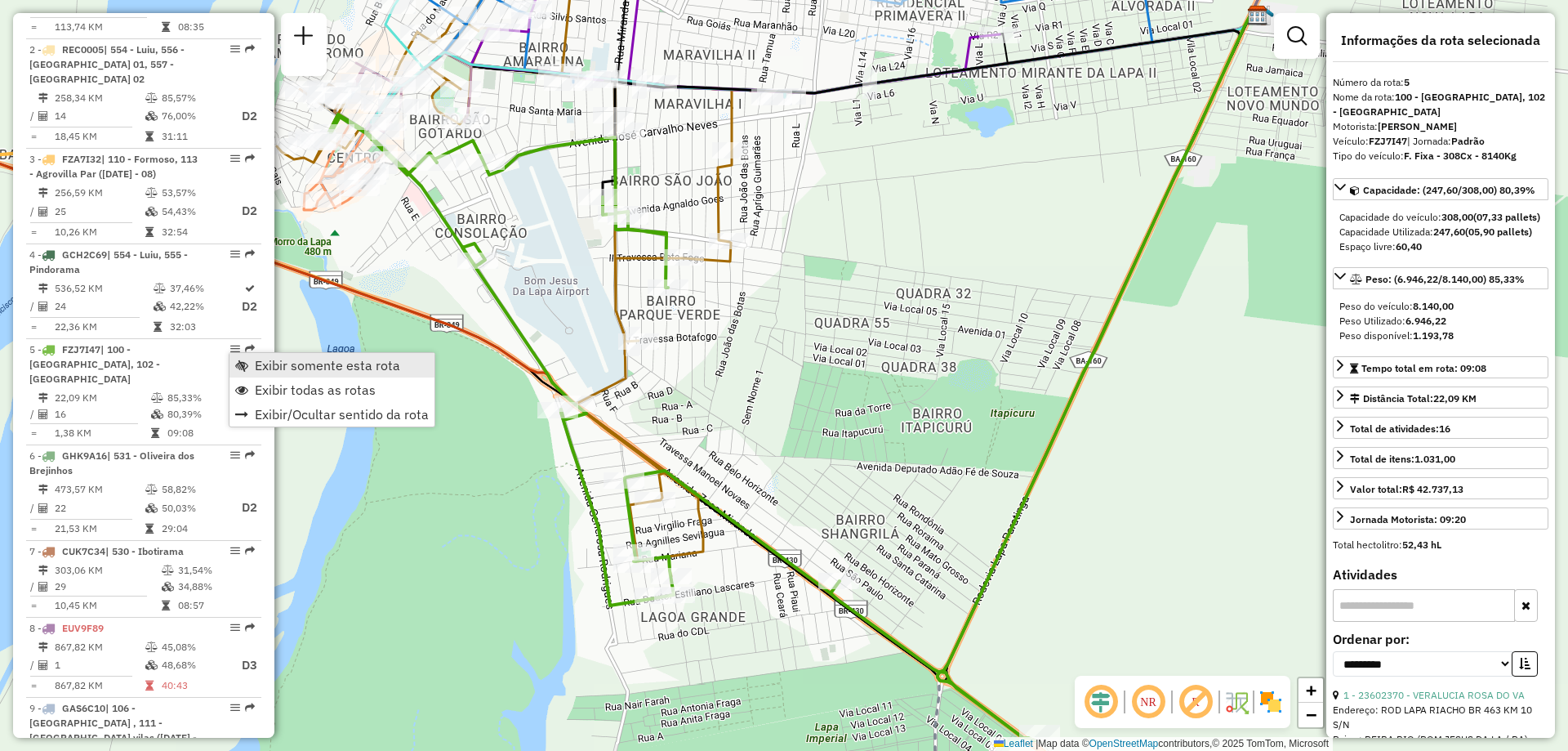
click at [261, 368] on span "Exibir somente esta rota" at bounding box center [327, 366] width 145 height 13
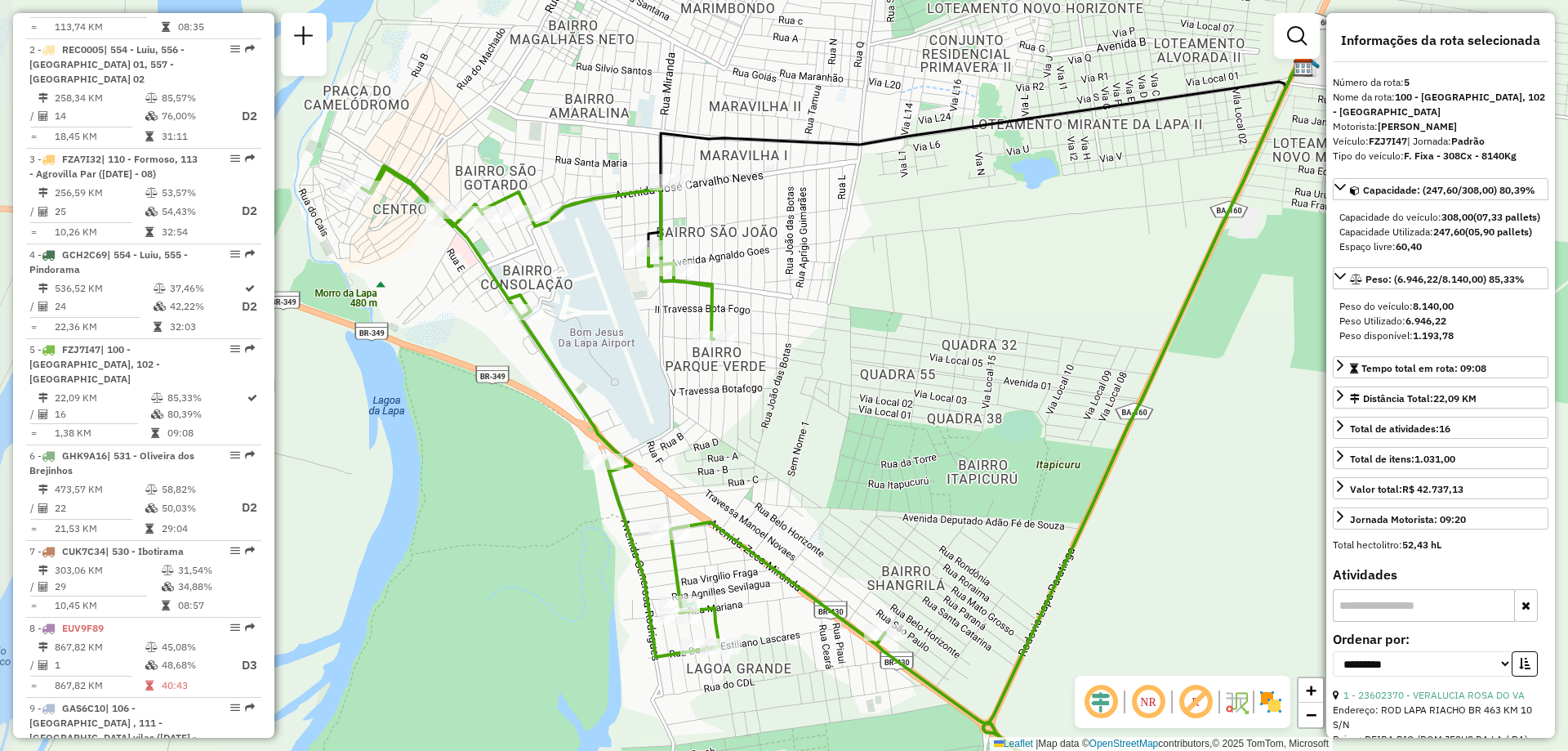
drag, startPoint x: 739, startPoint y: 342, endPoint x: 785, endPoint y: 393, distance: 68.7
click at [785, 393] on div "Janela de atendimento Grade de atendimento Capacidade Transportadoras Veículos …" at bounding box center [784, 376] width 1568 height 751
